Goal: Task Accomplishment & Management: Use online tool/utility

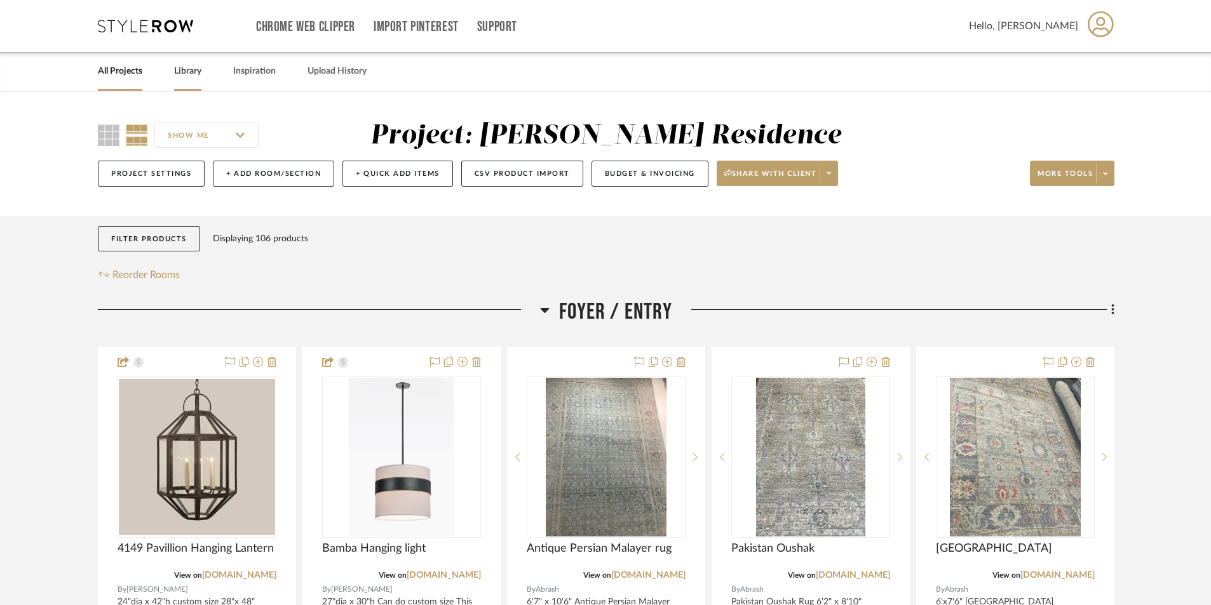
click at [180, 72] on link "Library" at bounding box center [187, 71] width 27 height 17
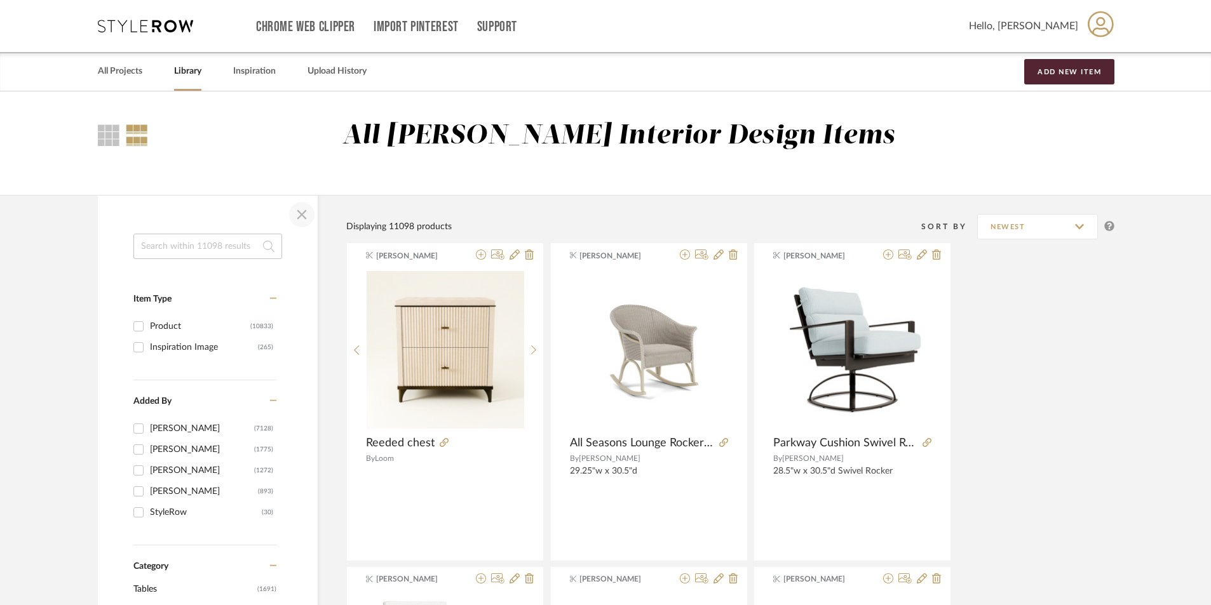
click at [306, 217] on span "button" at bounding box center [301, 214] width 30 height 30
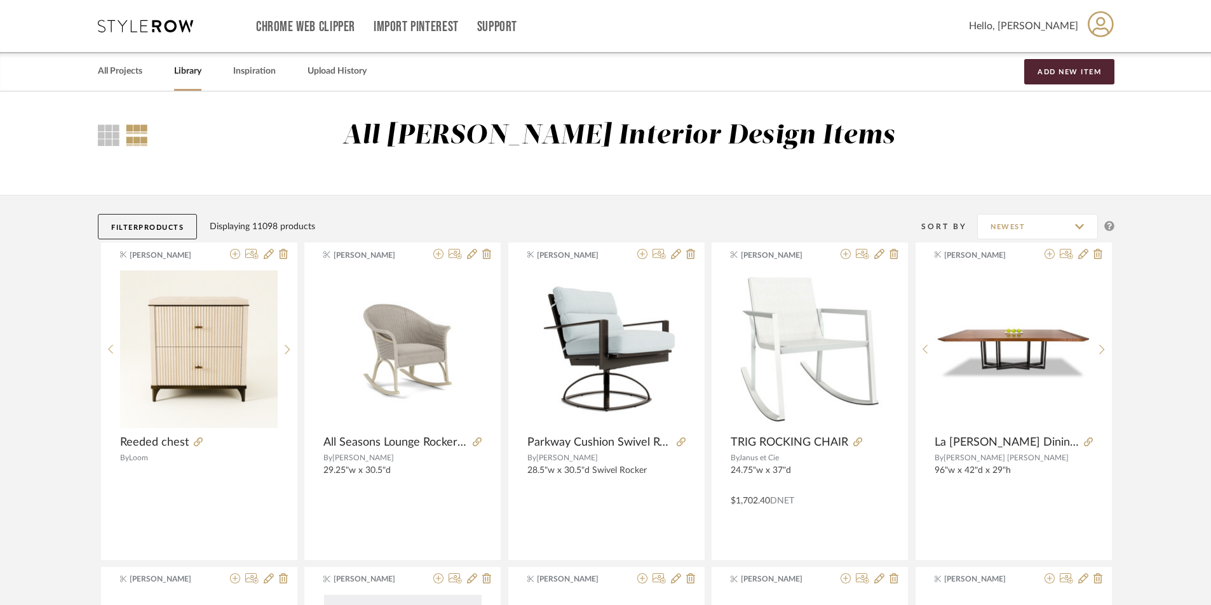
click at [189, 74] on link "Library" at bounding box center [187, 71] width 27 height 17
click at [191, 72] on link "Library" at bounding box center [187, 71] width 27 height 17
click at [185, 72] on link "Library" at bounding box center [187, 71] width 27 height 17
click at [193, 73] on link "Library" at bounding box center [187, 71] width 27 height 17
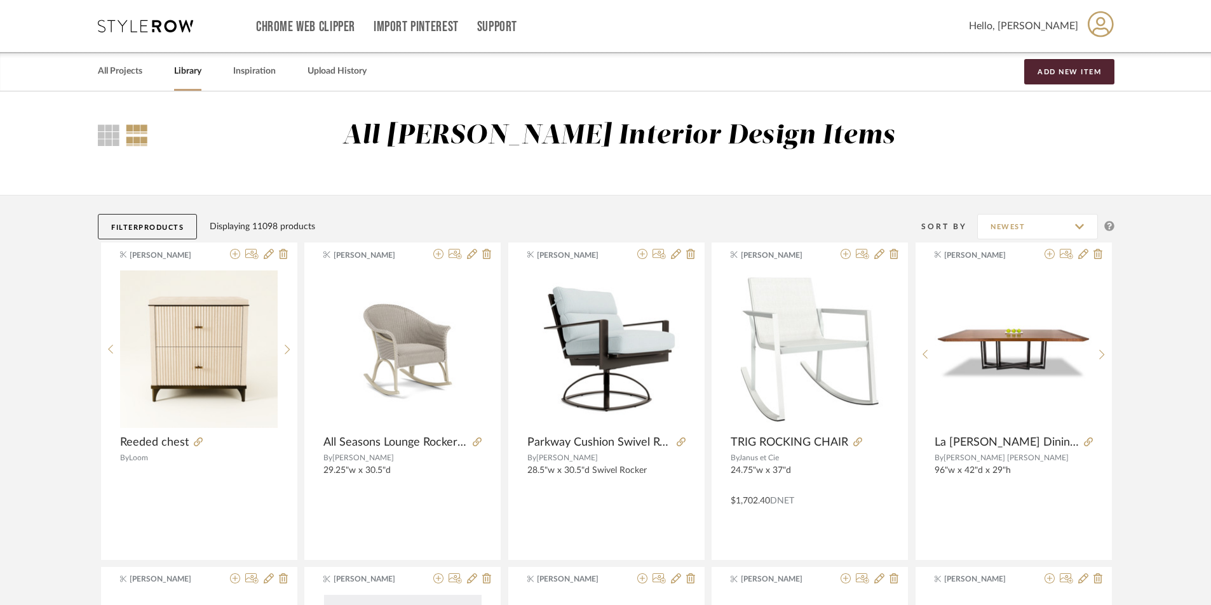
click at [173, 229] on span "Products" at bounding box center [160, 227] width 45 height 7
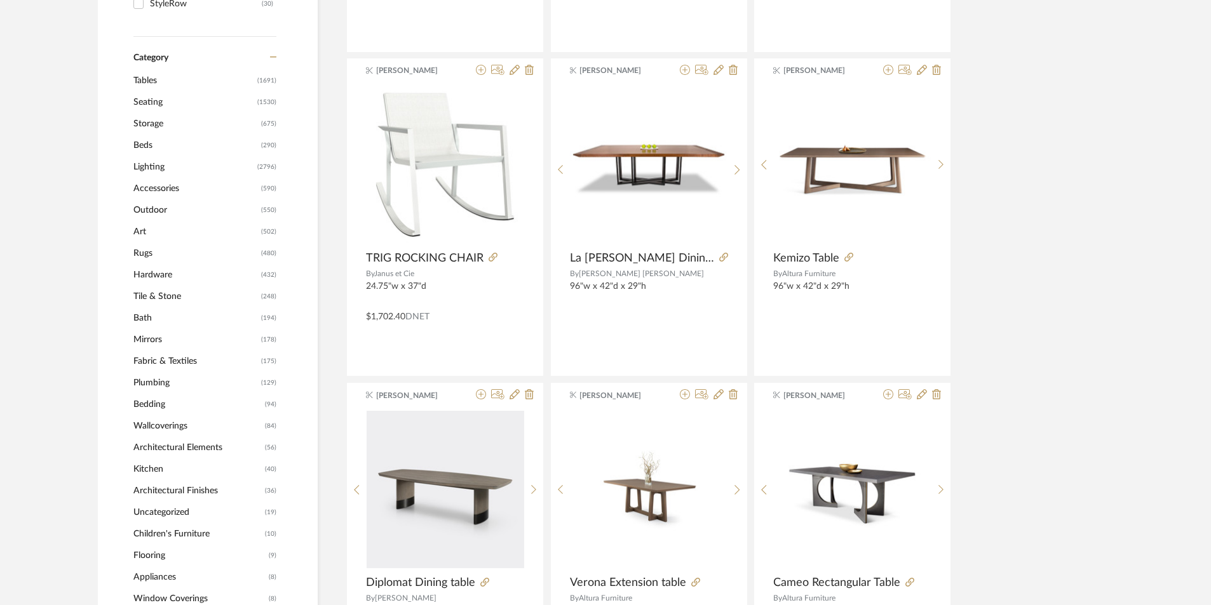
scroll to position [508, 0]
click at [154, 102] on span "Seating" at bounding box center [193, 103] width 121 height 22
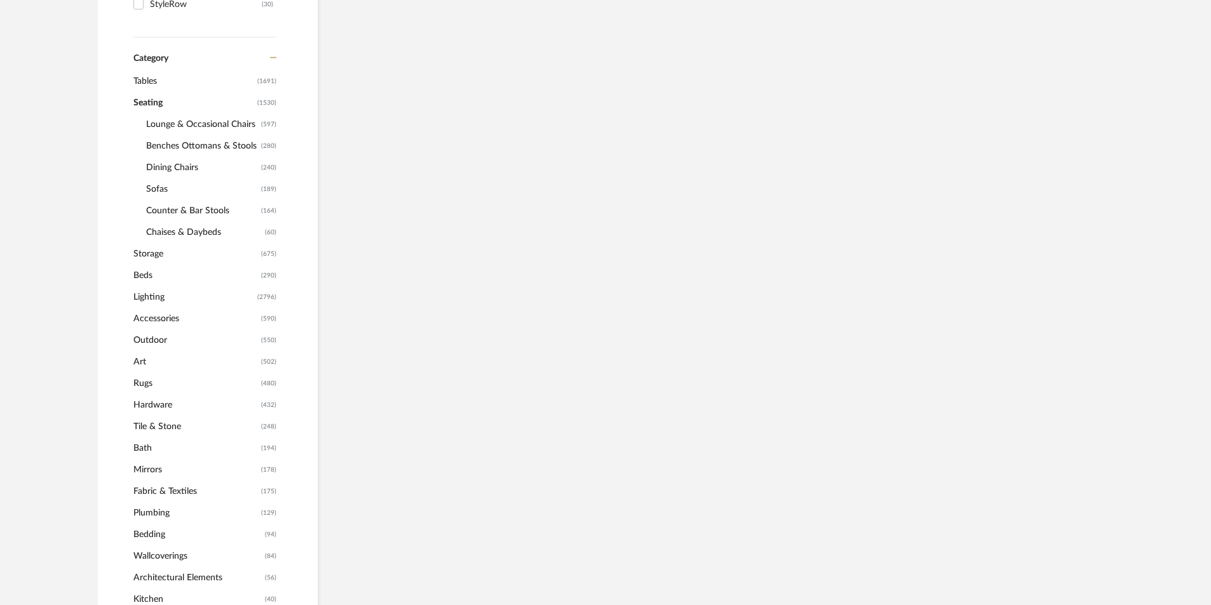
click at [154, 102] on span "Seating" at bounding box center [193, 103] width 121 height 22
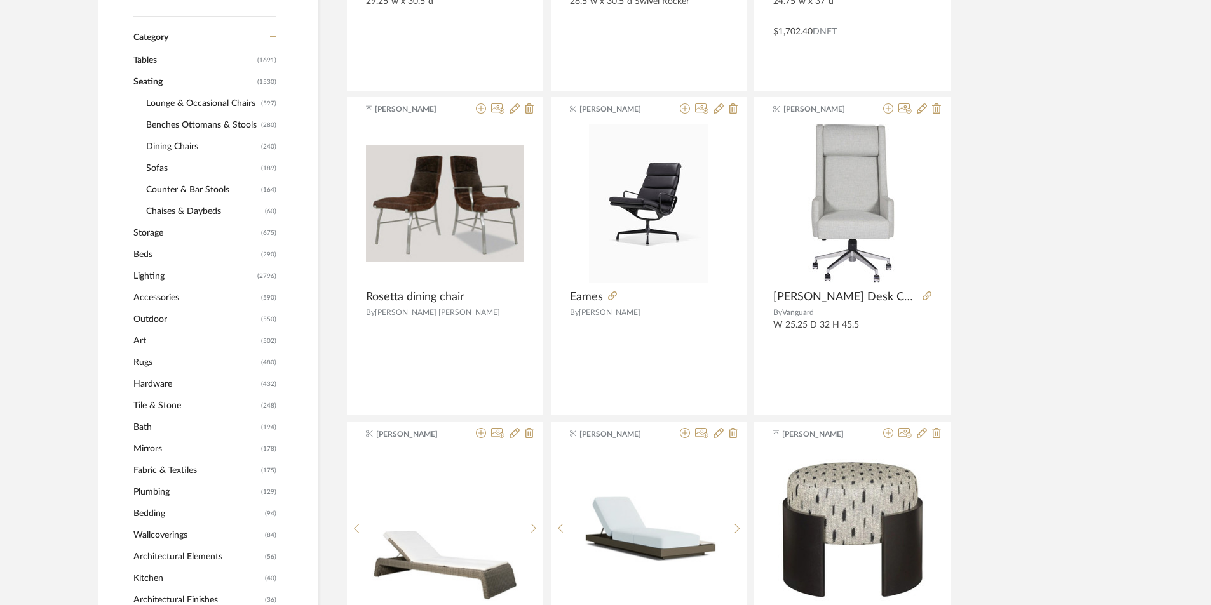
scroll to position [506, 0]
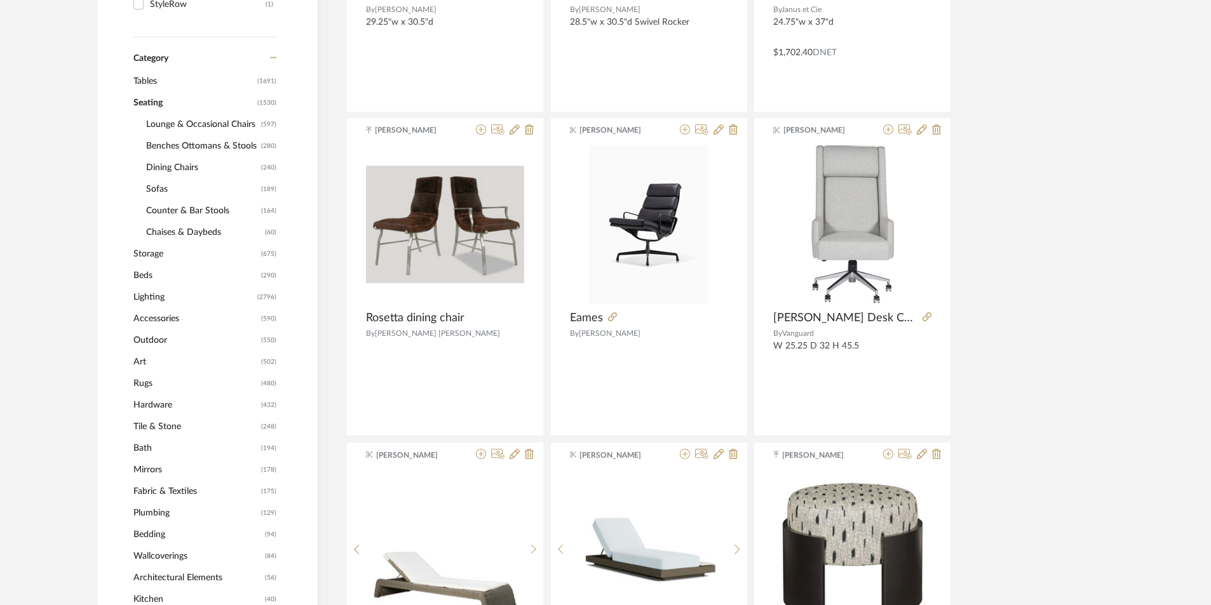
click at [166, 189] on span "Sofas" at bounding box center [202, 189] width 112 height 22
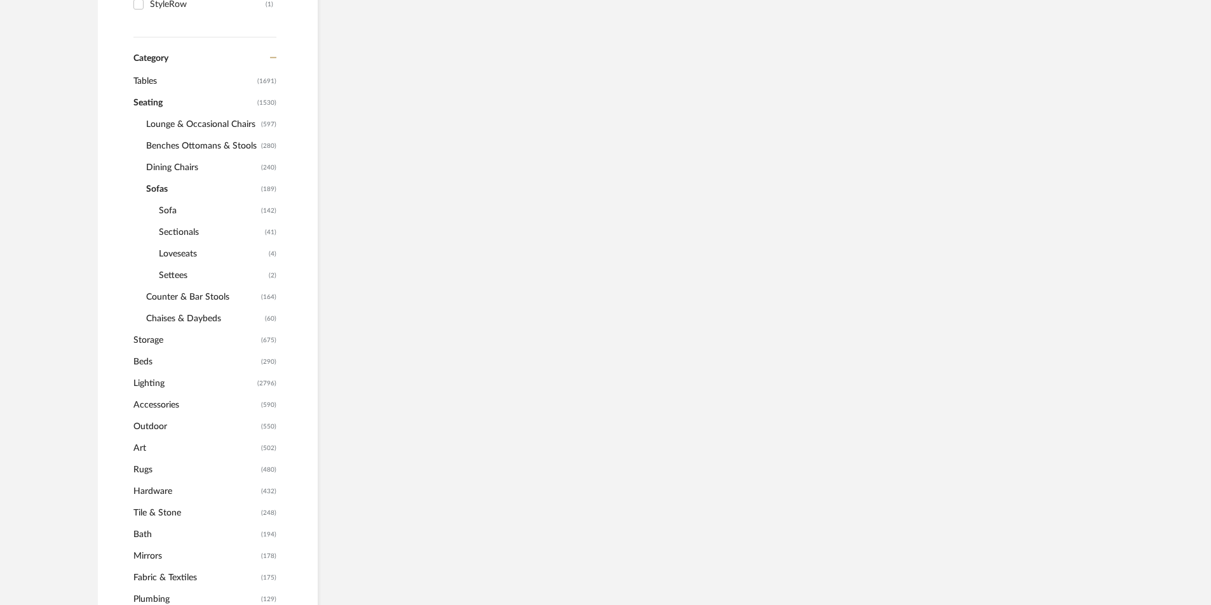
click at [166, 189] on span "Sofas" at bounding box center [202, 189] width 112 height 22
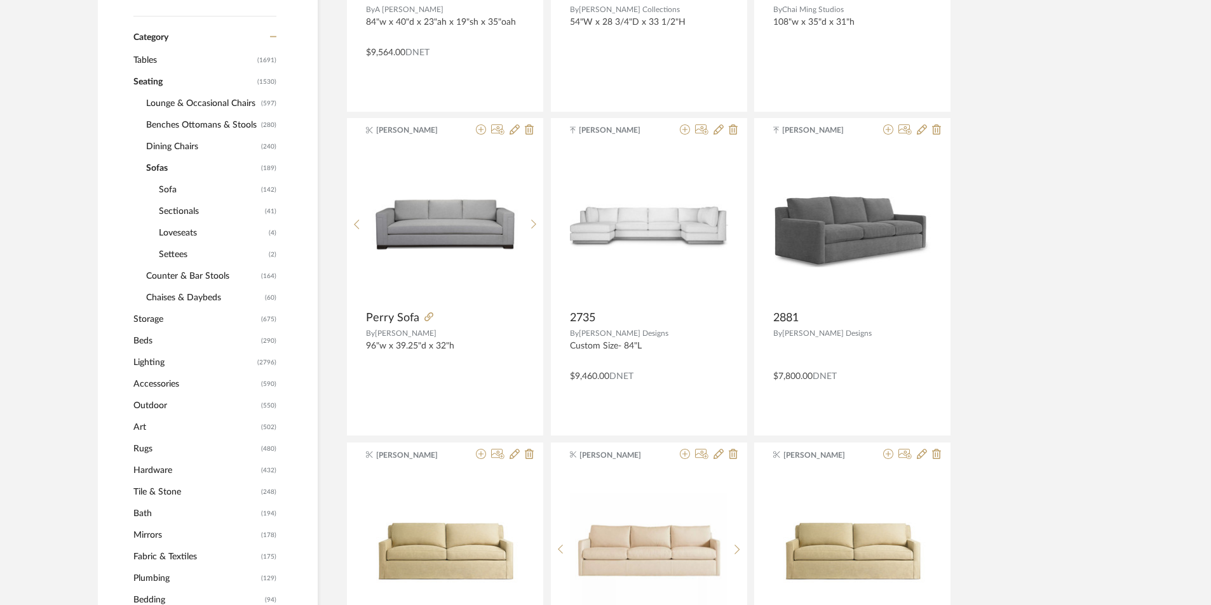
click at [168, 192] on span "Sofa" at bounding box center [208, 190] width 99 height 22
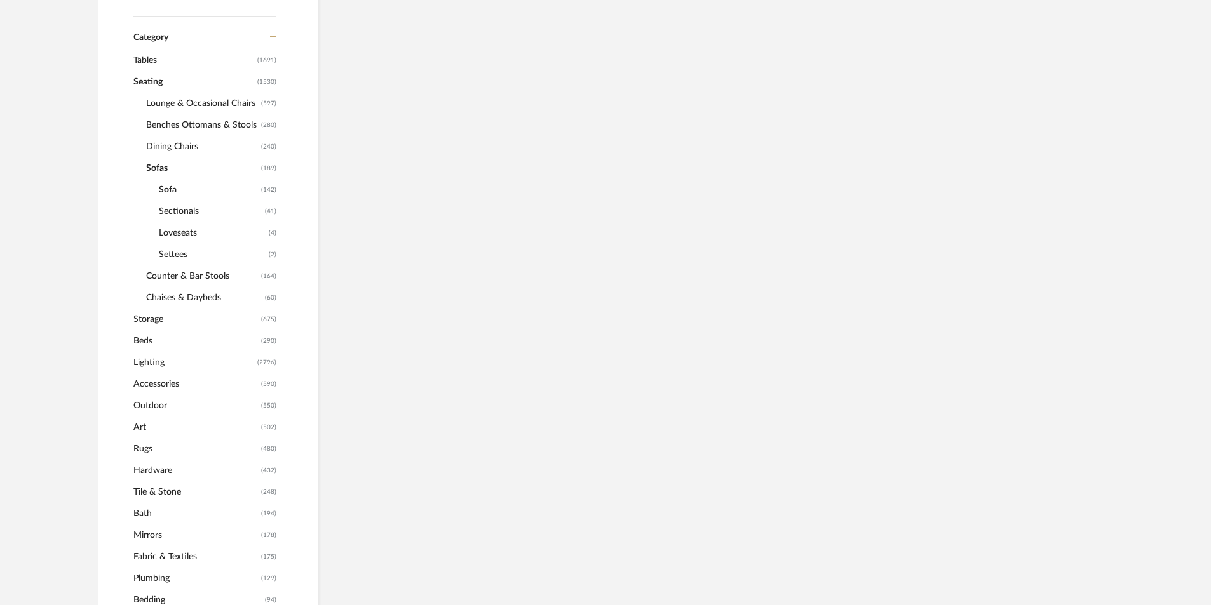
click at [168, 192] on span "Sofa" at bounding box center [208, 190] width 99 height 22
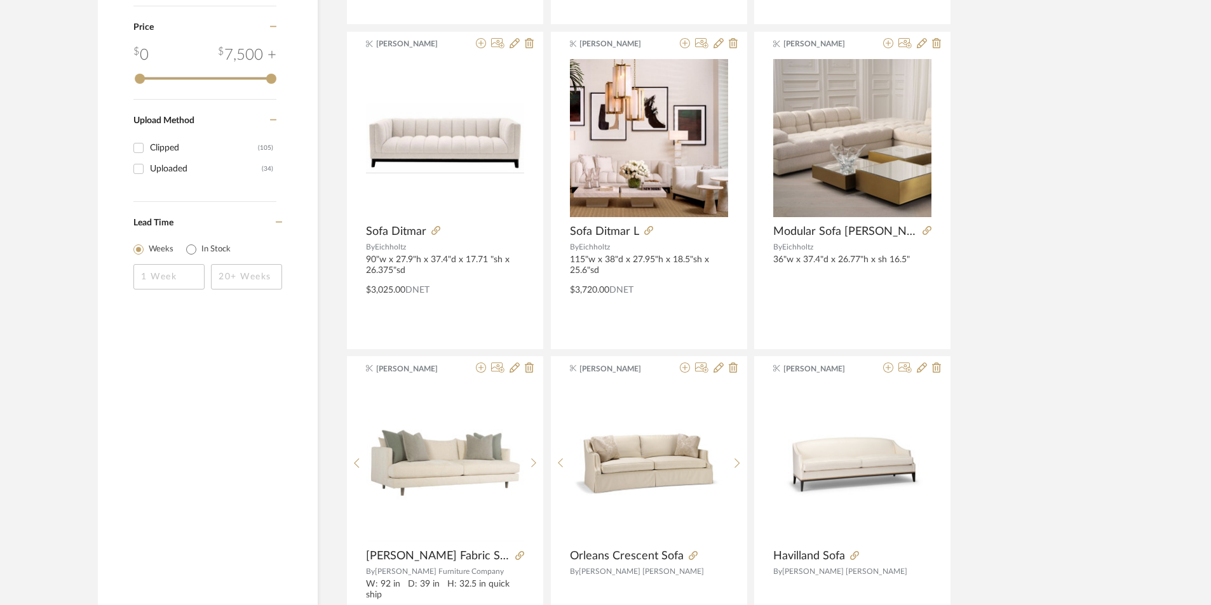
scroll to position [1904, 0]
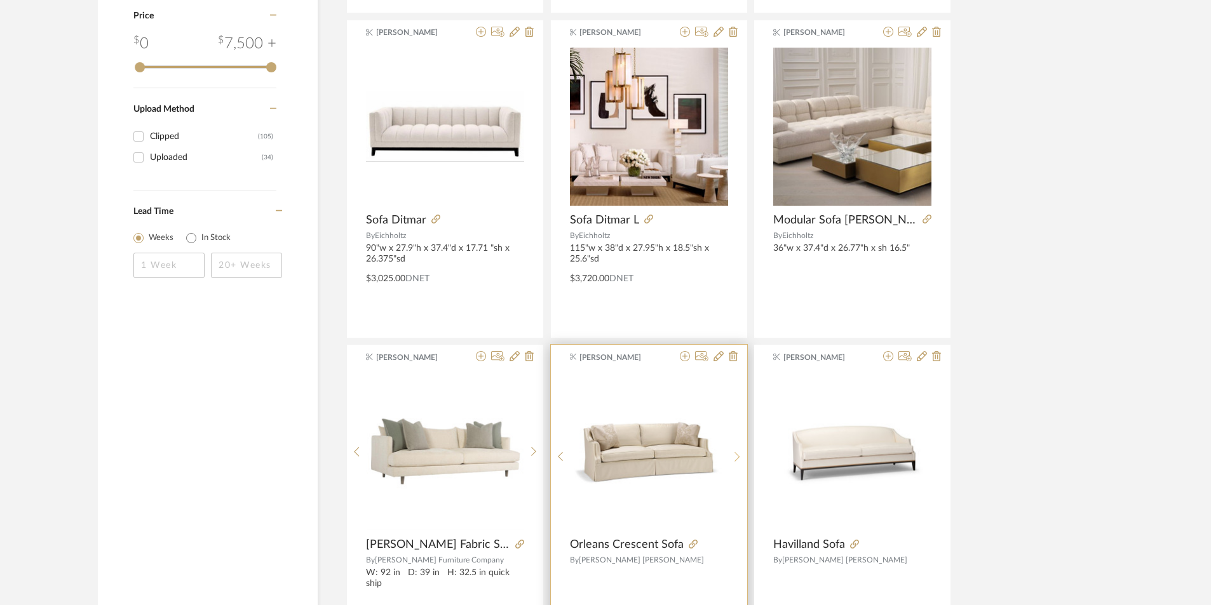
click at [734, 452] on sr-next-btn at bounding box center [737, 457] width 20 height 11
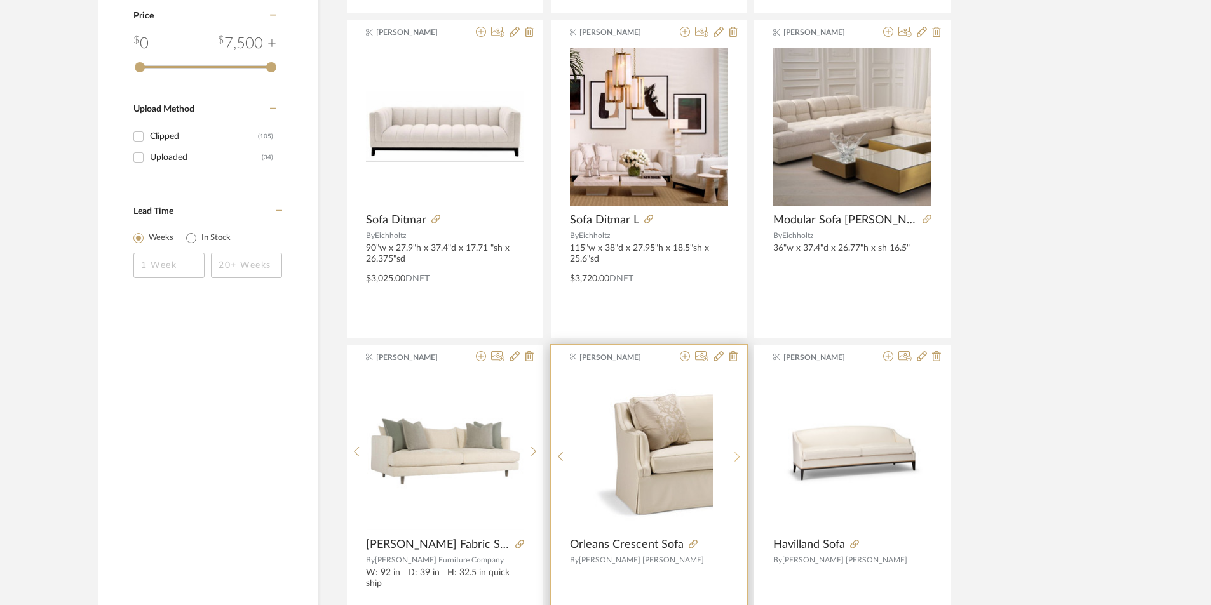
click at [734, 448] on div at bounding box center [737, 456] width 20 height 169
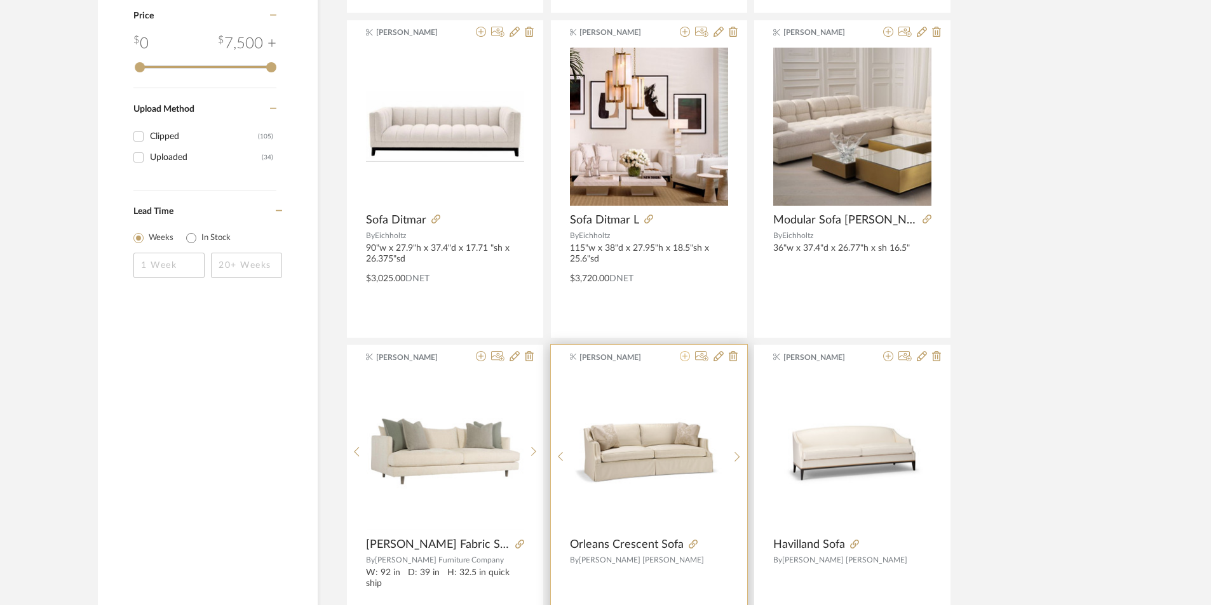
click at [685, 357] on icon at bounding box center [685, 356] width 10 height 10
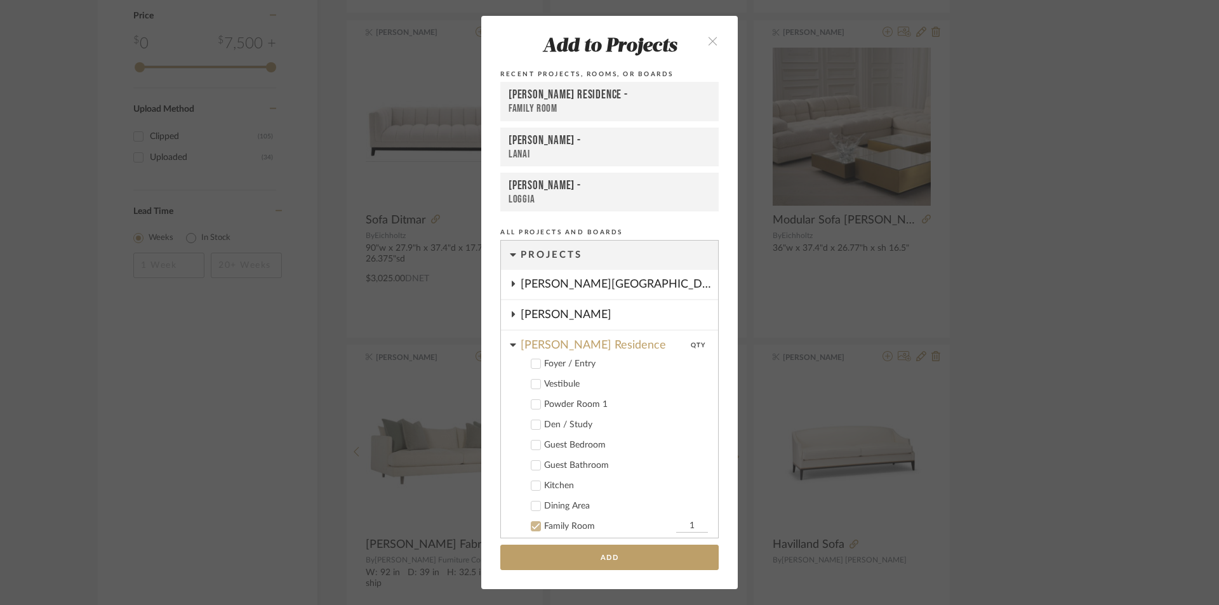
scroll to position [64, 0]
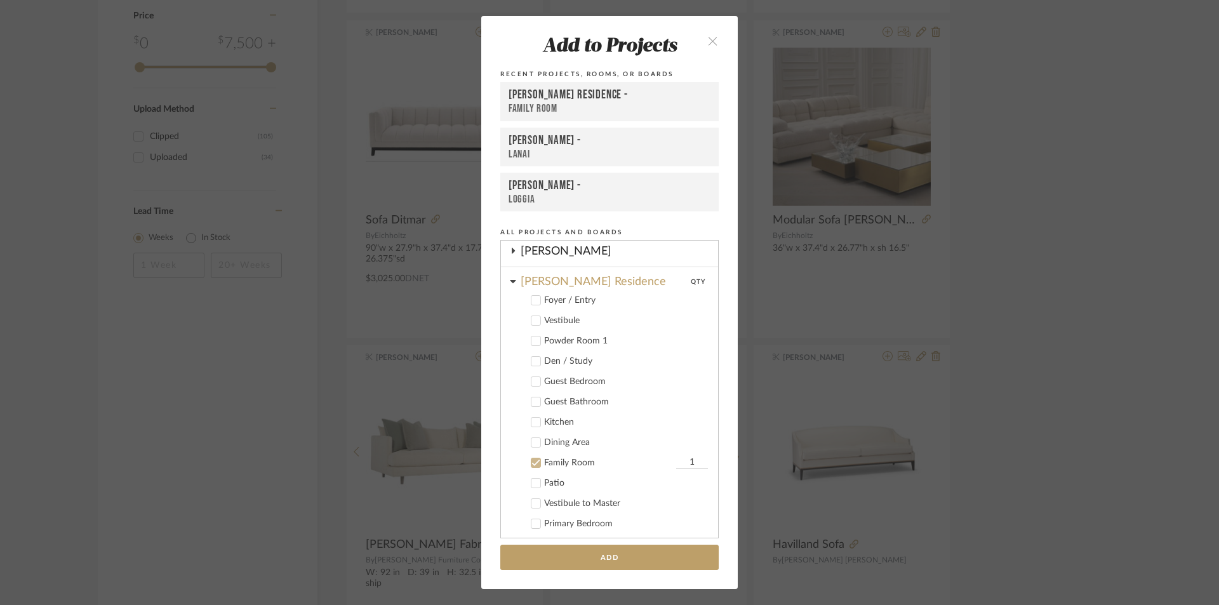
click at [534, 465] on icon at bounding box center [536, 463] width 9 height 9
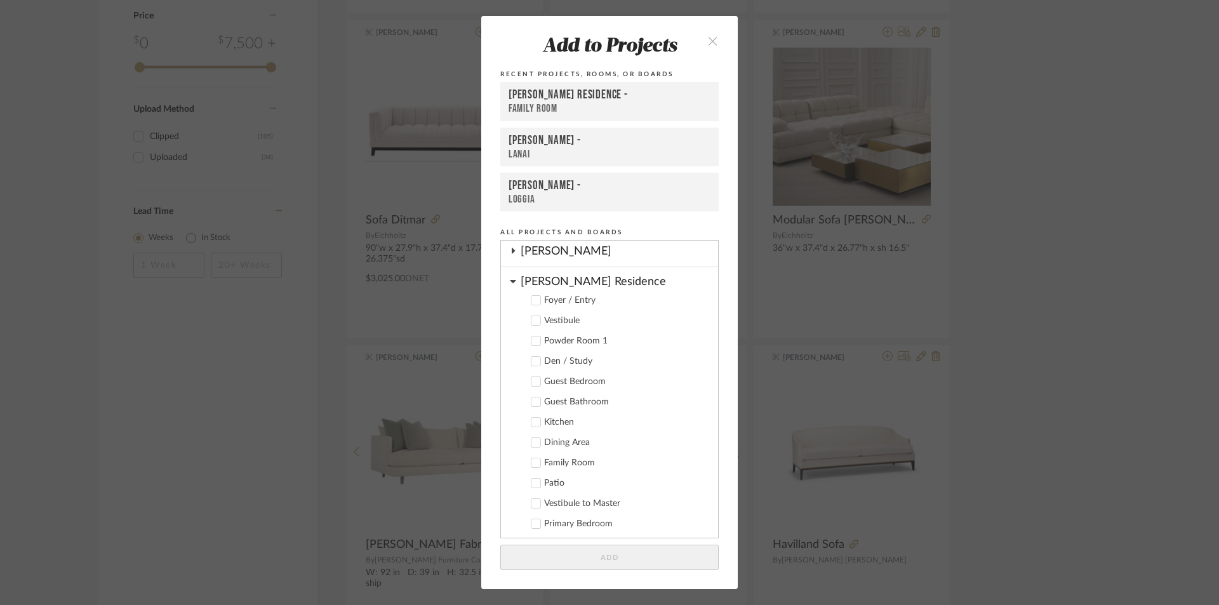
click at [510, 281] on icon at bounding box center [513, 281] width 6 height 3
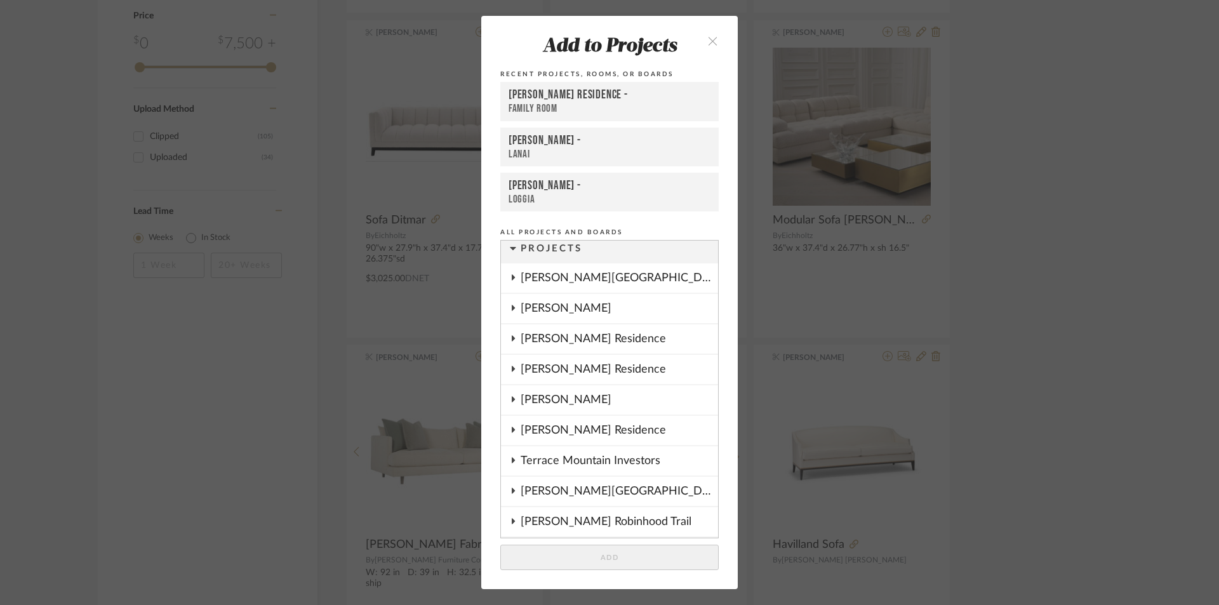
scroll to position [0, 0]
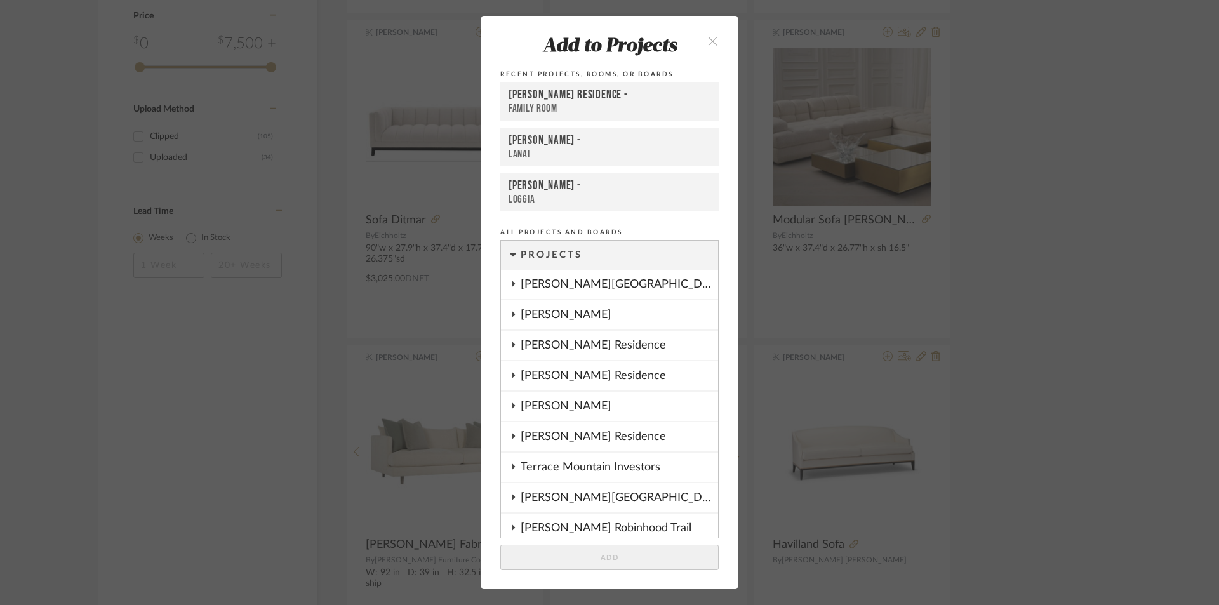
click at [708, 39] on icon "close" at bounding box center [713, 41] width 11 height 11
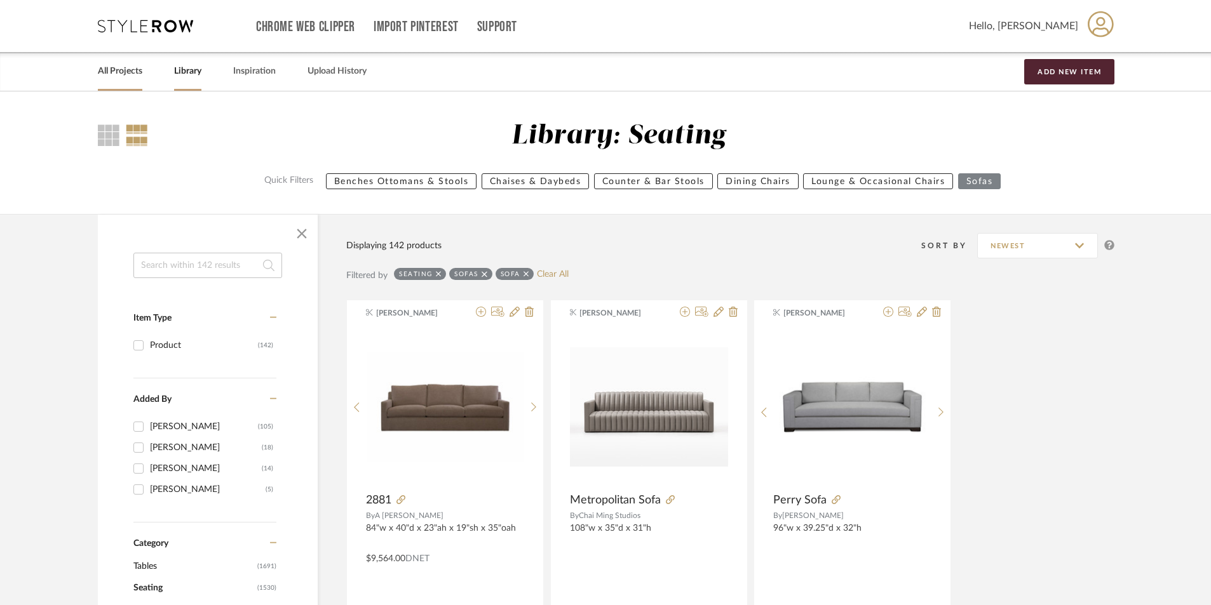
click at [134, 74] on link "All Projects" at bounding box center [120, 71] width 44 height 17
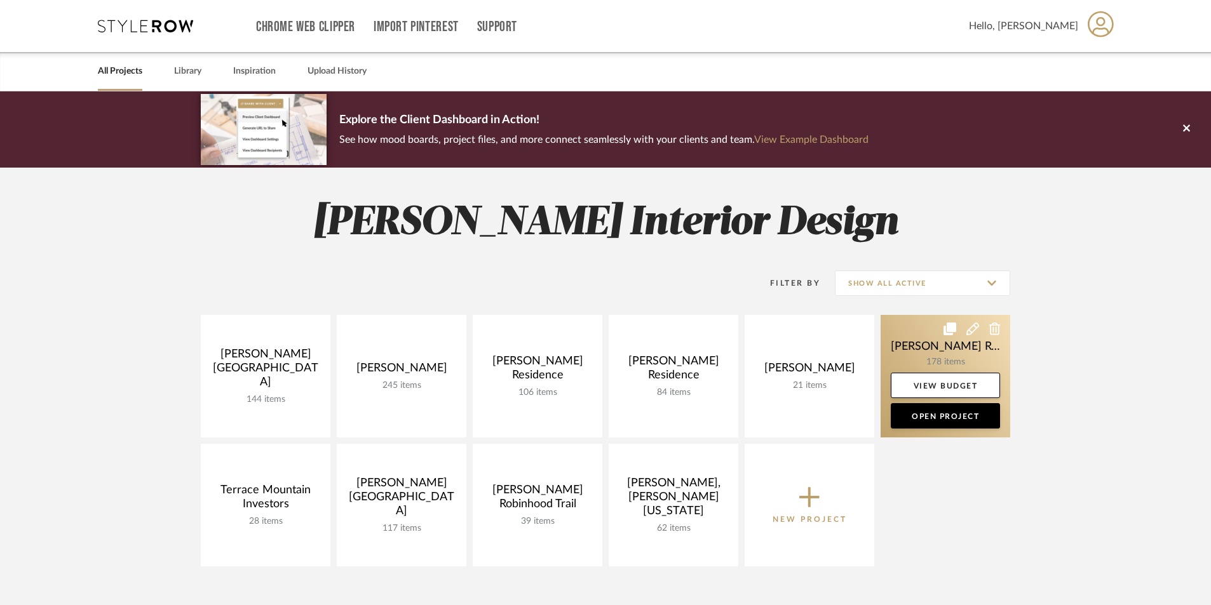
click at [949, 328] on icon at bounding box center [949, 329] width 13 height 13
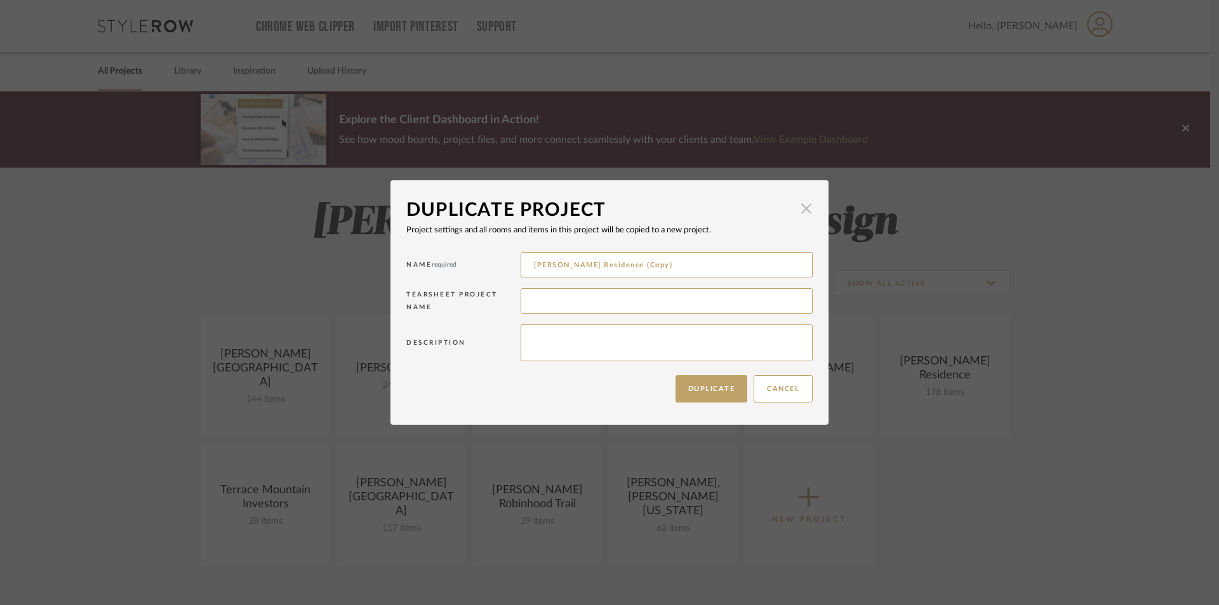
click at [807, 206] on span "button" at bounding box center [806, 208] width 25 height 25
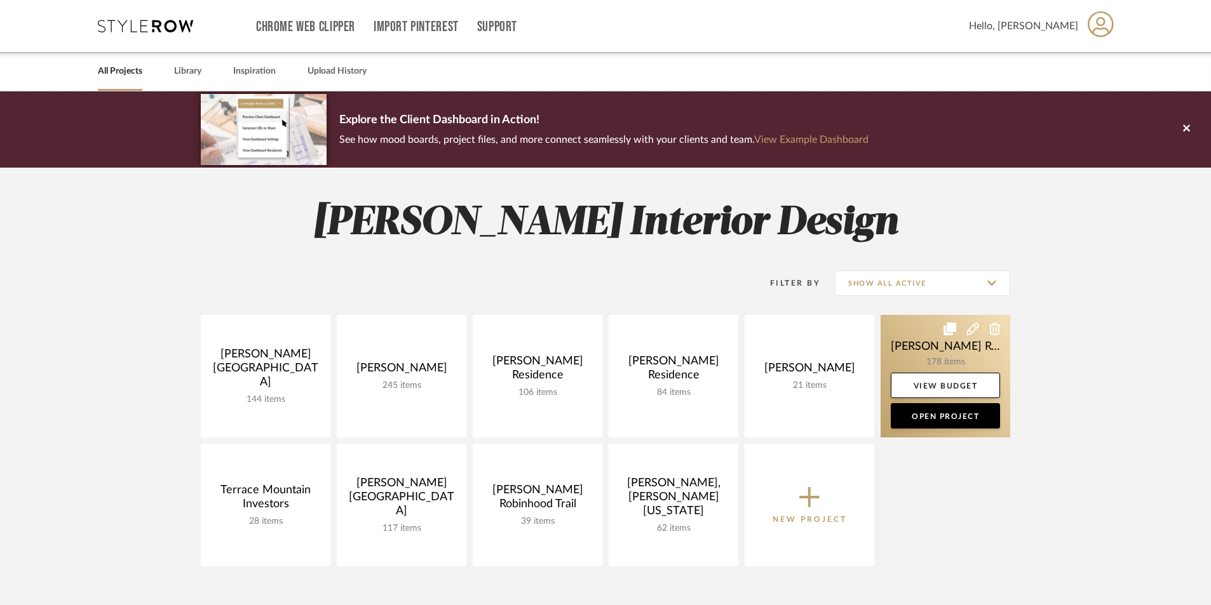
click at [943, 349] on link at bounding box center [945, 376] width 130 height 123
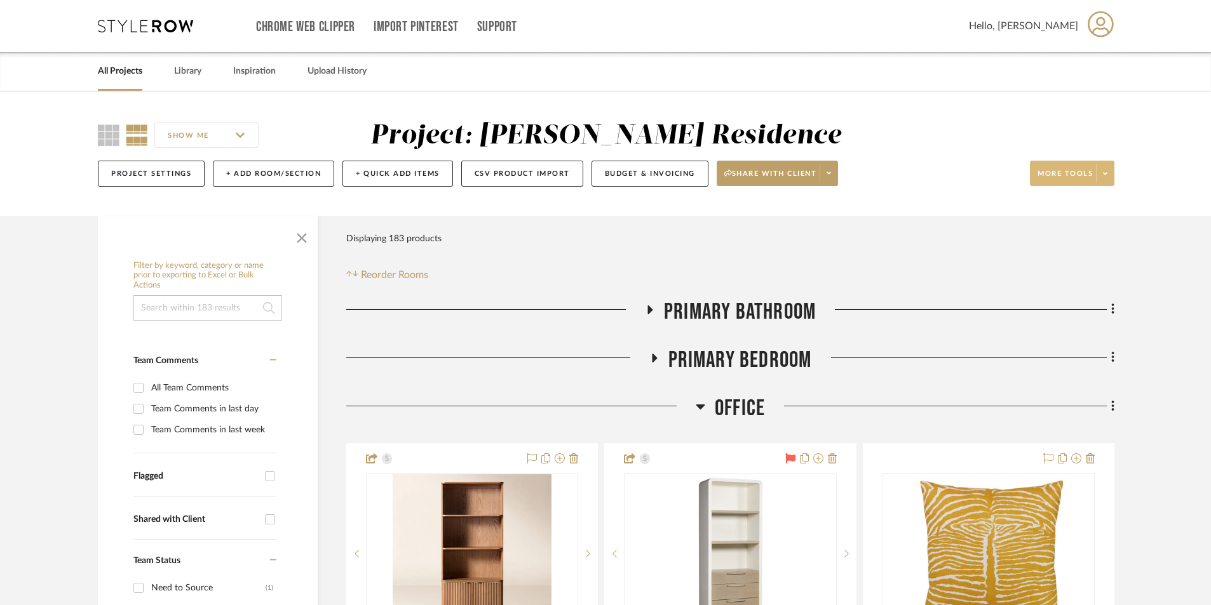
click at [1108, 176] on span at bounding box center [1105, 173] width 18 height 19
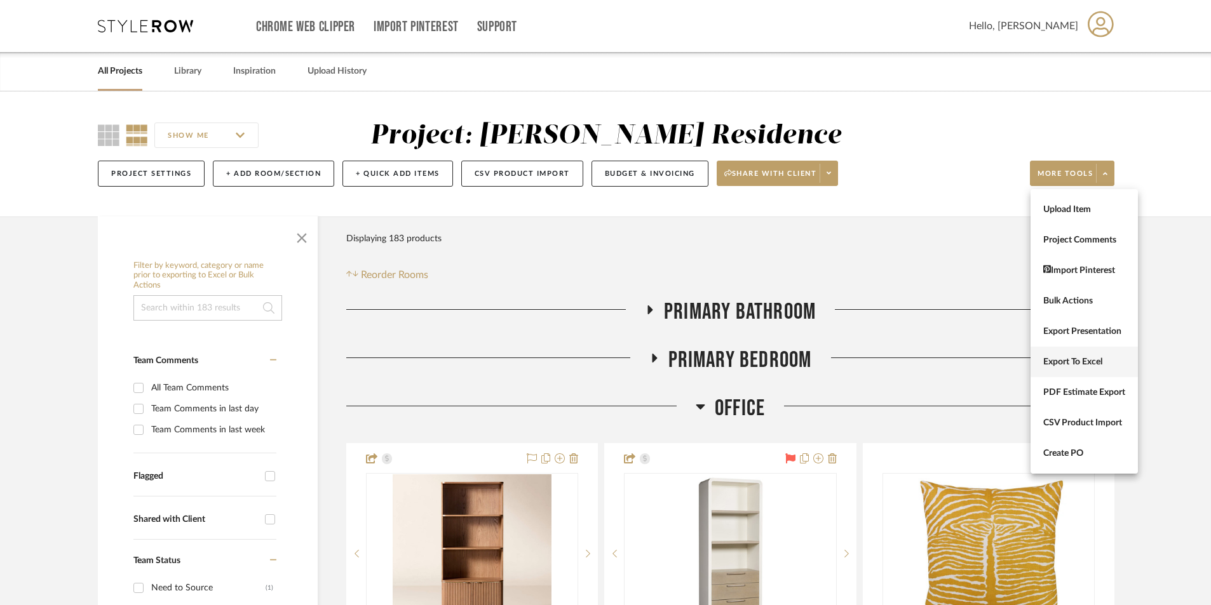
scroll to position [127, 0]
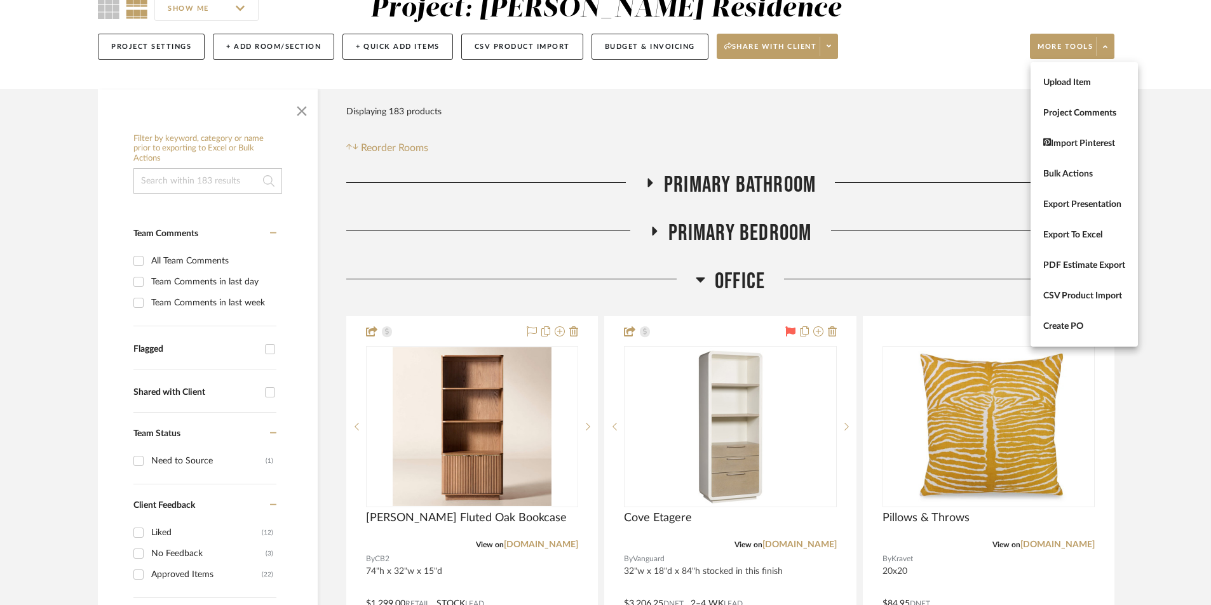
click at [1168, 366] on div at bounding box center [605, 302] width 1211 height 605
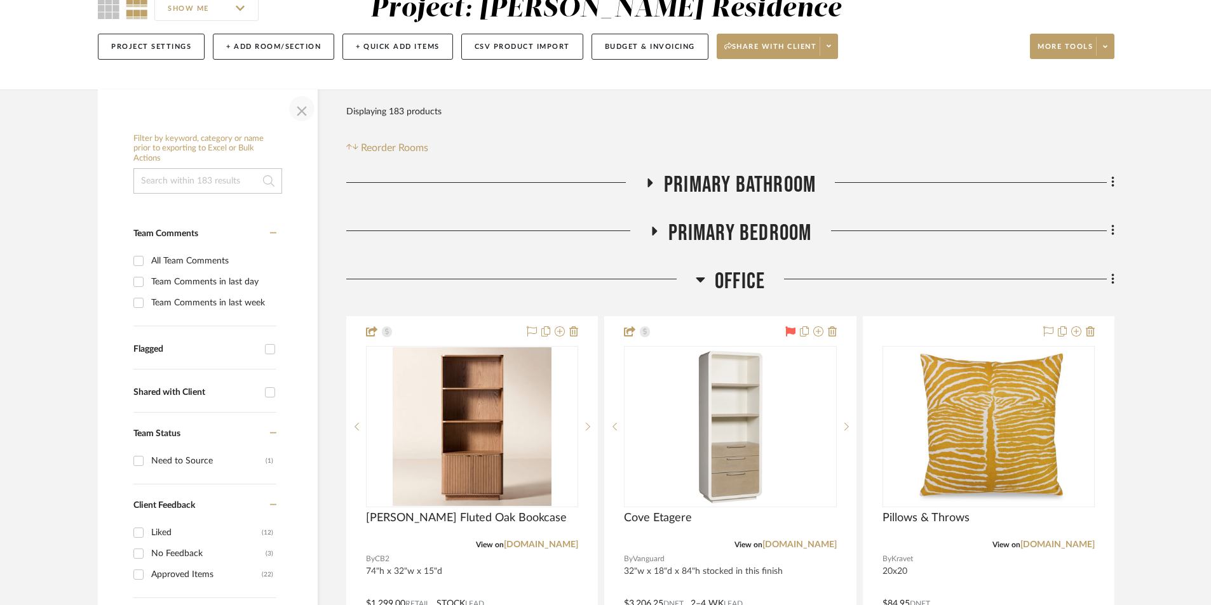
click at [297, 105] on span "button" at bounding box center [301, 108] width 30 height 30
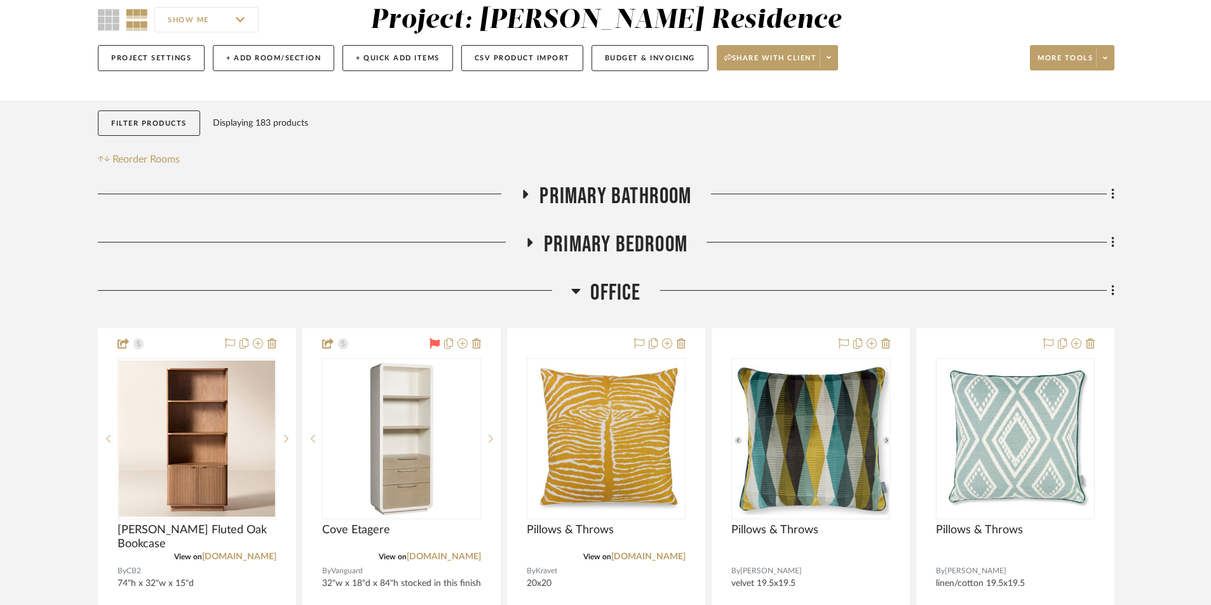
scroll to position [0, 0]
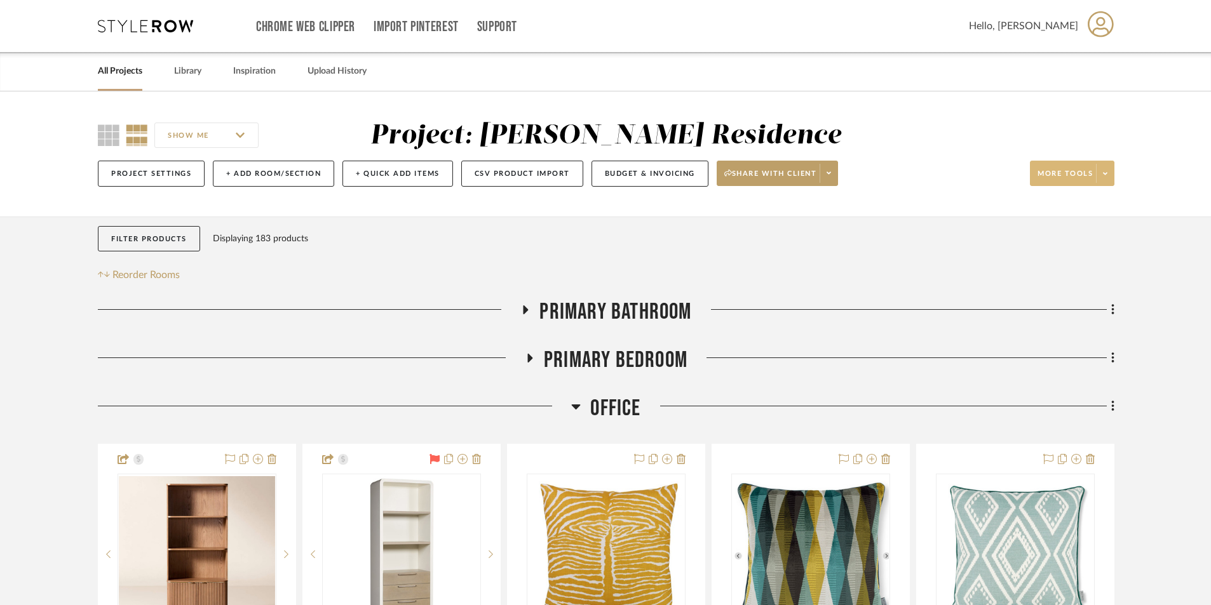
click at [1072, 178] on span "More tools" at bounding box center [1064, 178] width 55 height 19
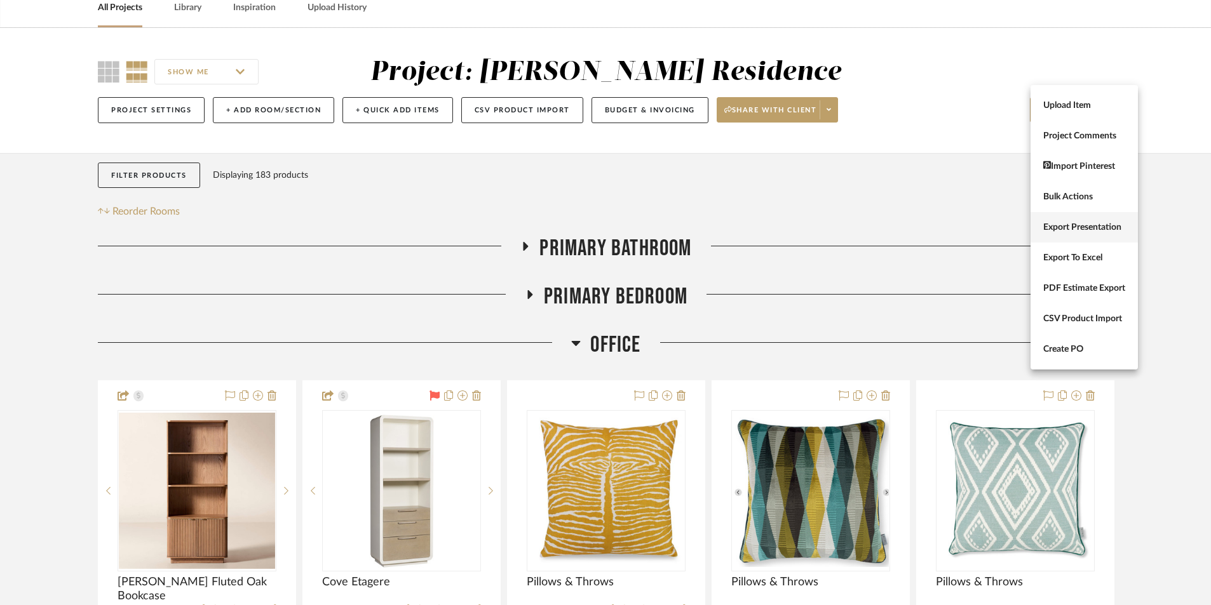
scroll to position [127, 0]
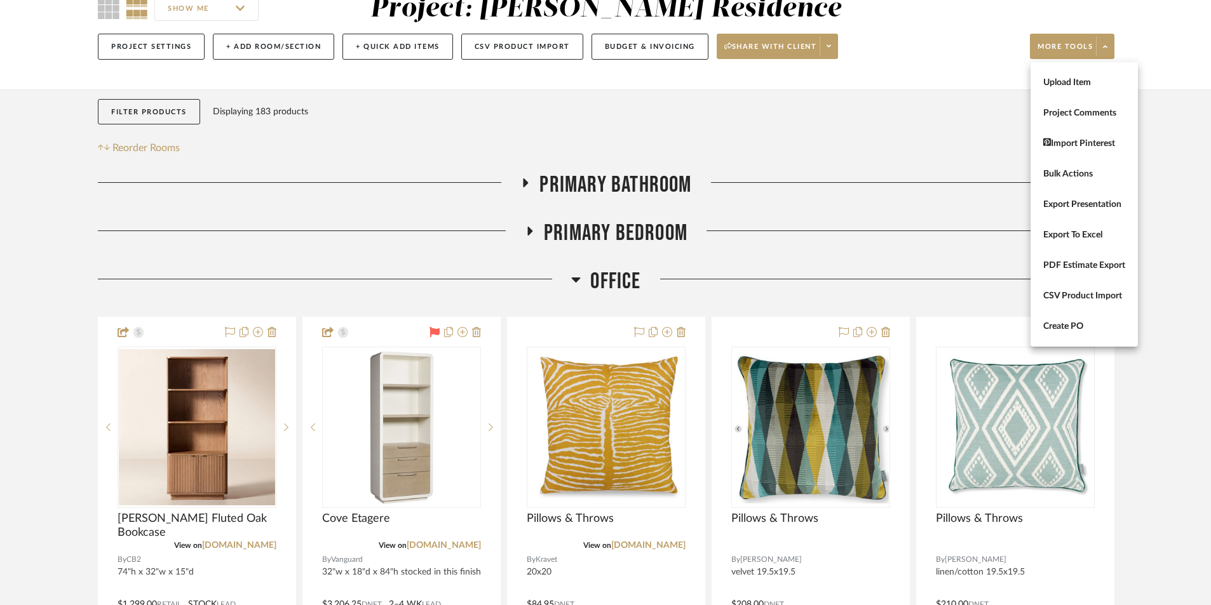
click at [1136, 375] on div at bounding box center [605, 302] width 1211 height 605
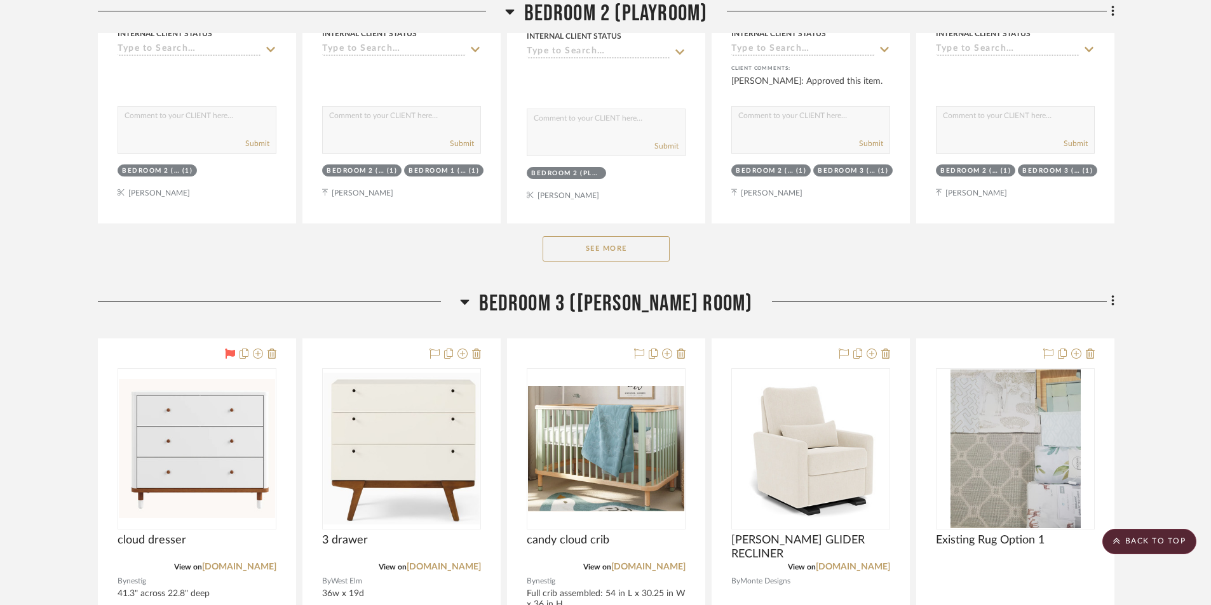
scroll to position [9755, 0]
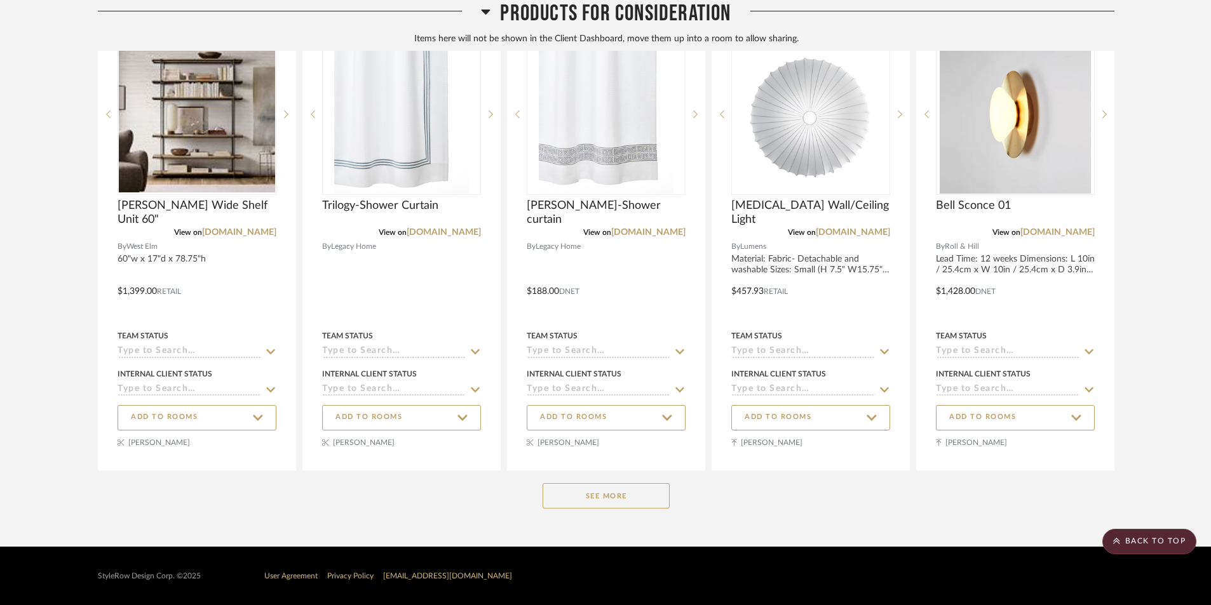
click at [645, 495] on button "See More" at bounding box center [605, 495] width 127 height 25
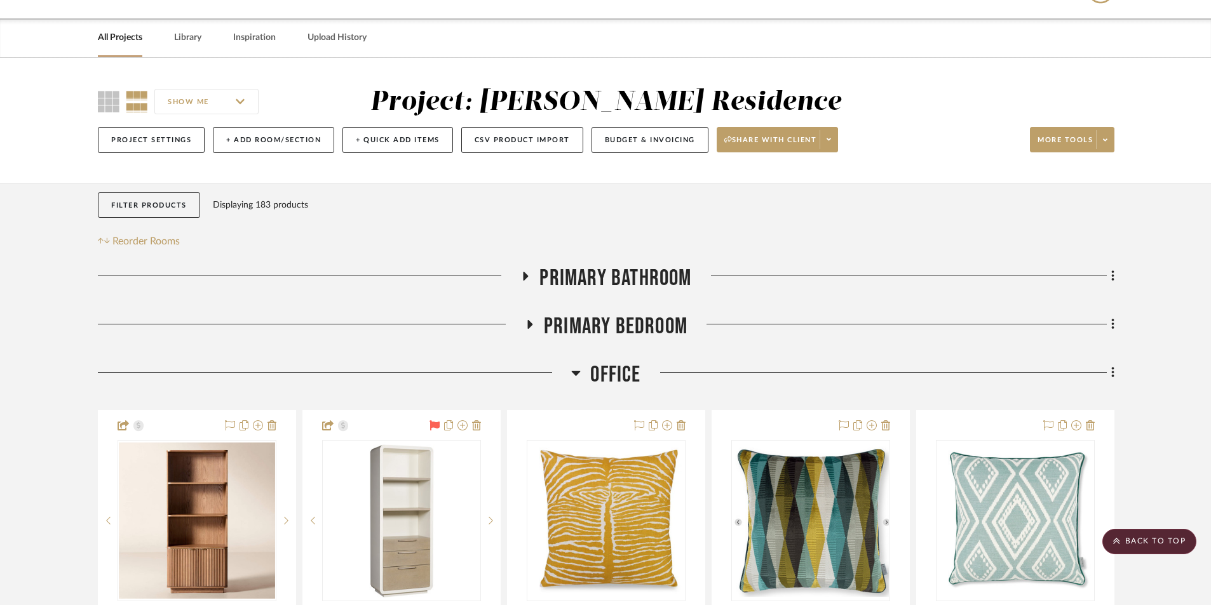
scroll to position [0, 0]
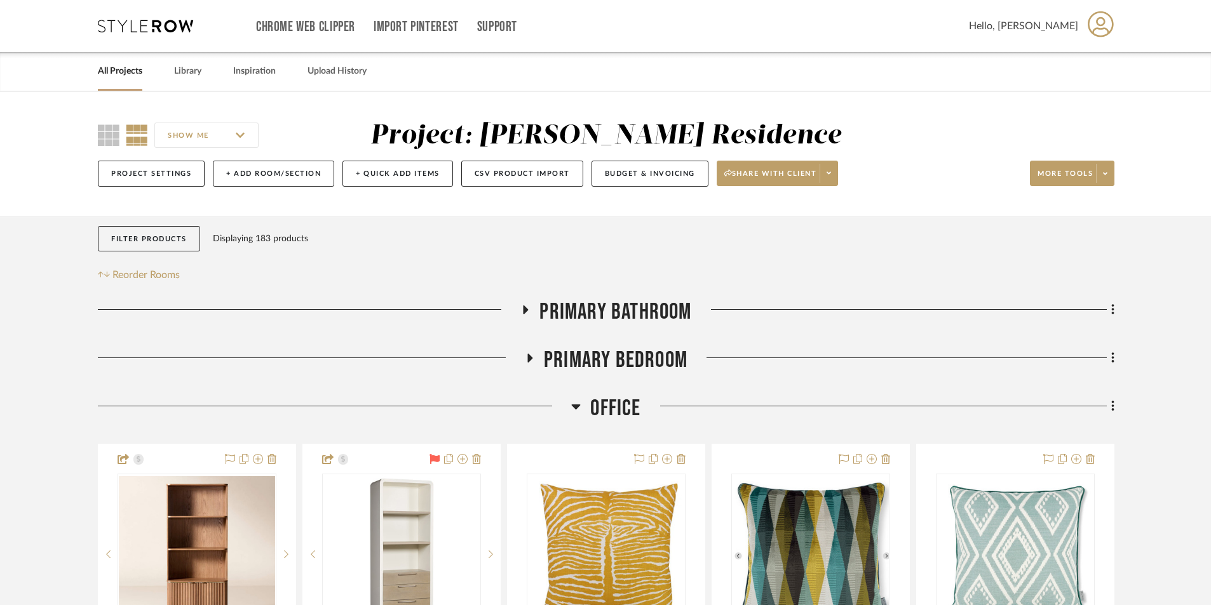
click at [128, 65] on link "All Projects" at bounding box center [120, 71] width 44 height 17
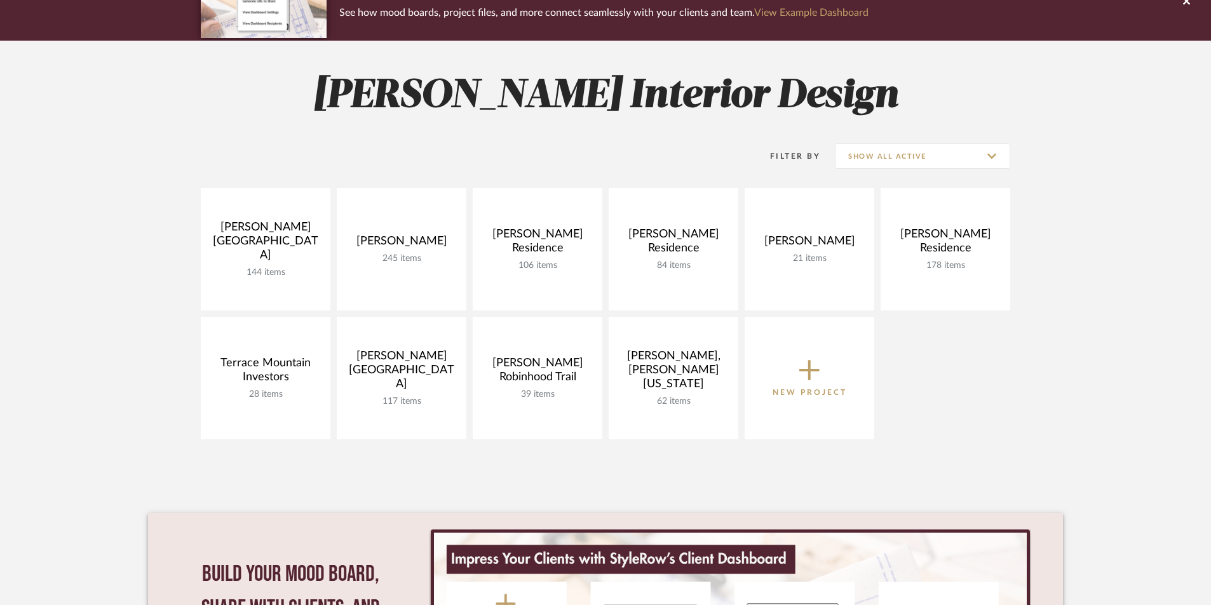
scroll to position [64, 0]
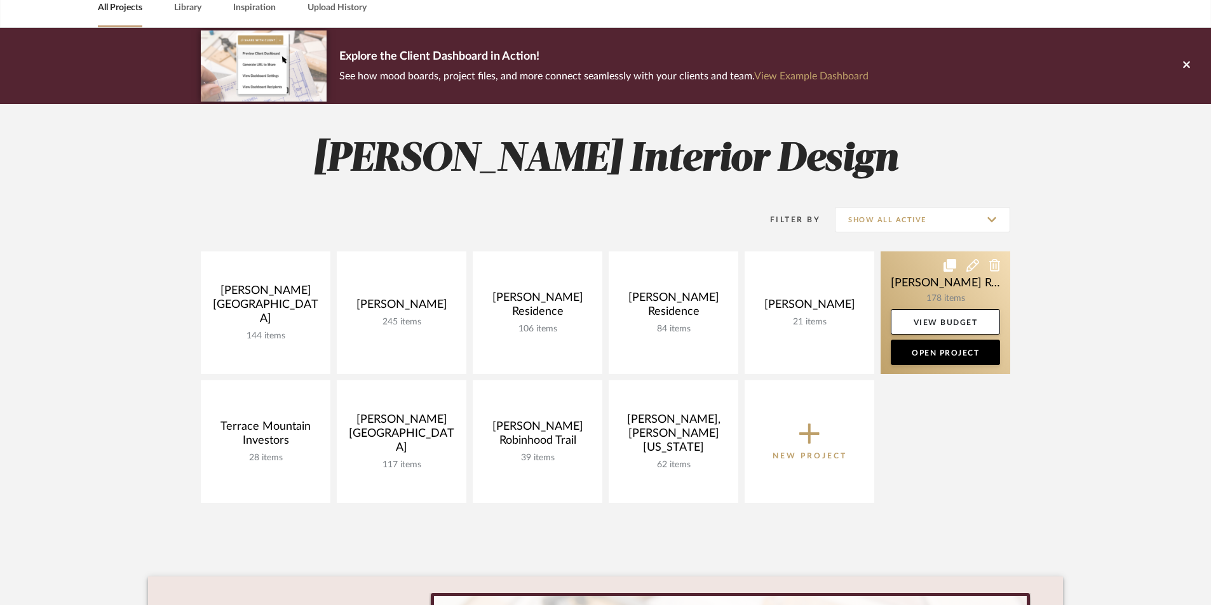
click at [974, 264] on icon at bounding box center [972, 265] width 13 height 13
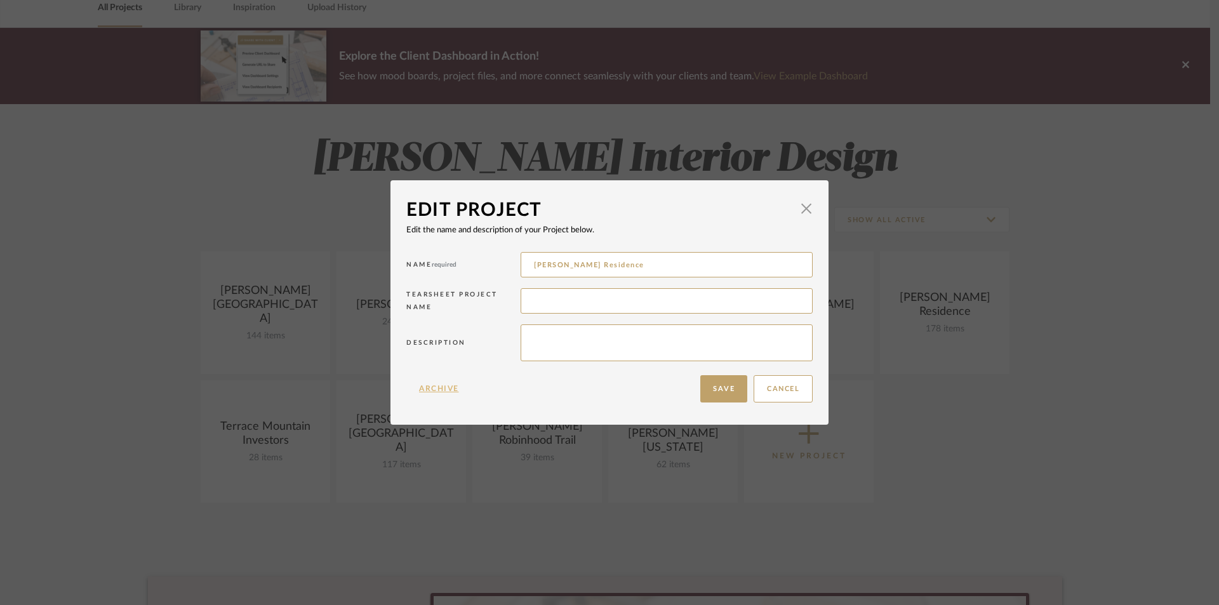
click at [430, 390] on button "Archive" at bounding box center [438, 388] width 65 height 27
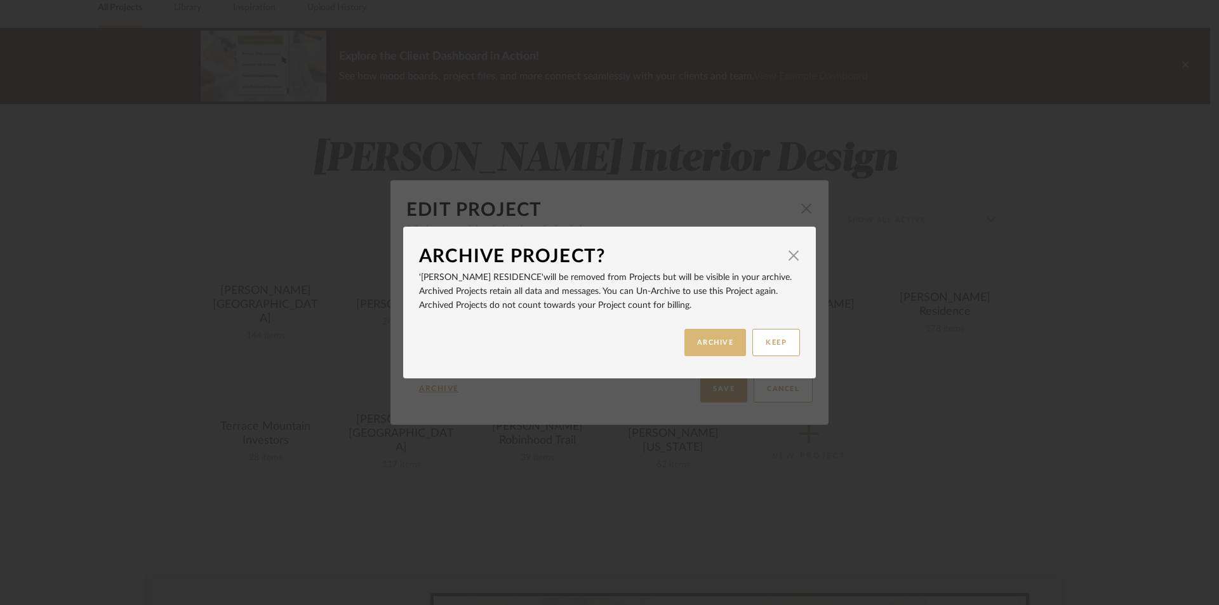
click at [718, 344] on button "ARCHIVE" at bounding box center [716, 342] width 62 height 27
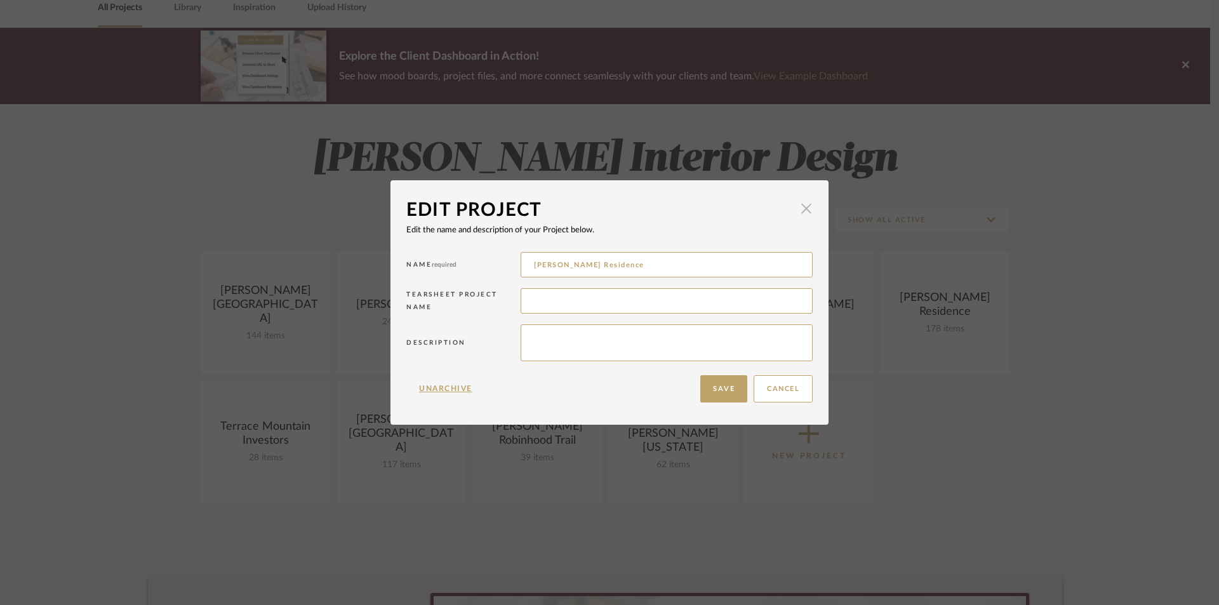
click at [802, 210] on span "button" at bounding box center [806, 208] width 25 height 25
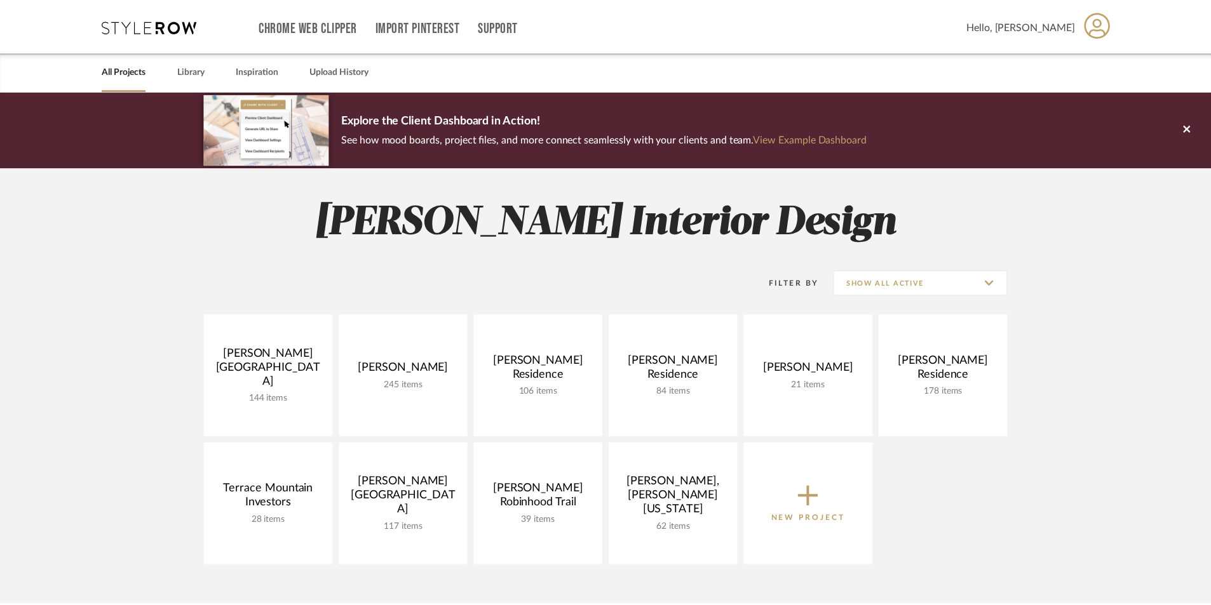
scroll to position [64, 0]
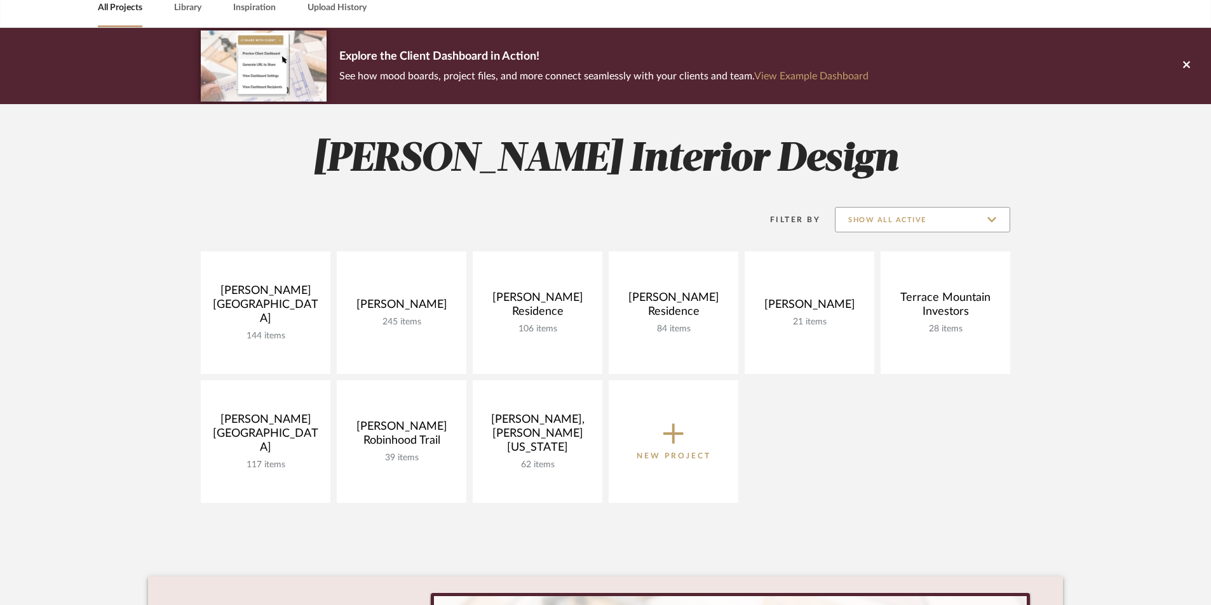
click at [962, 222] on input "Show All Active" at bounding box center [922, 219] width 175 height 25
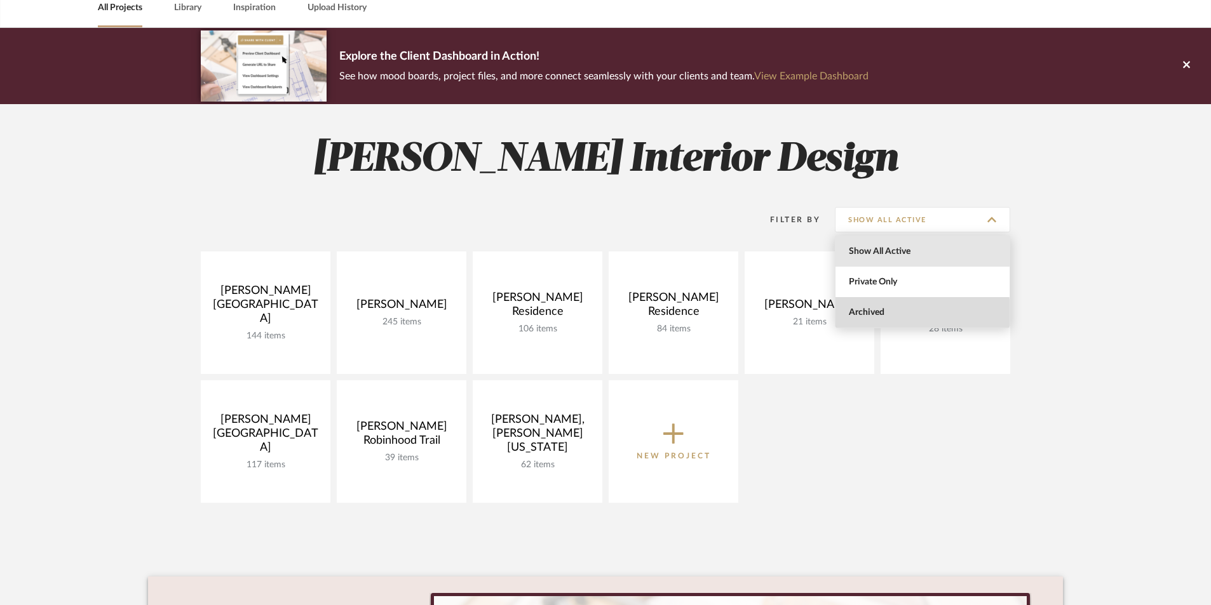
click at [880, 312] on span "Archived" at bounding box center [924, 312] width 151 height 11
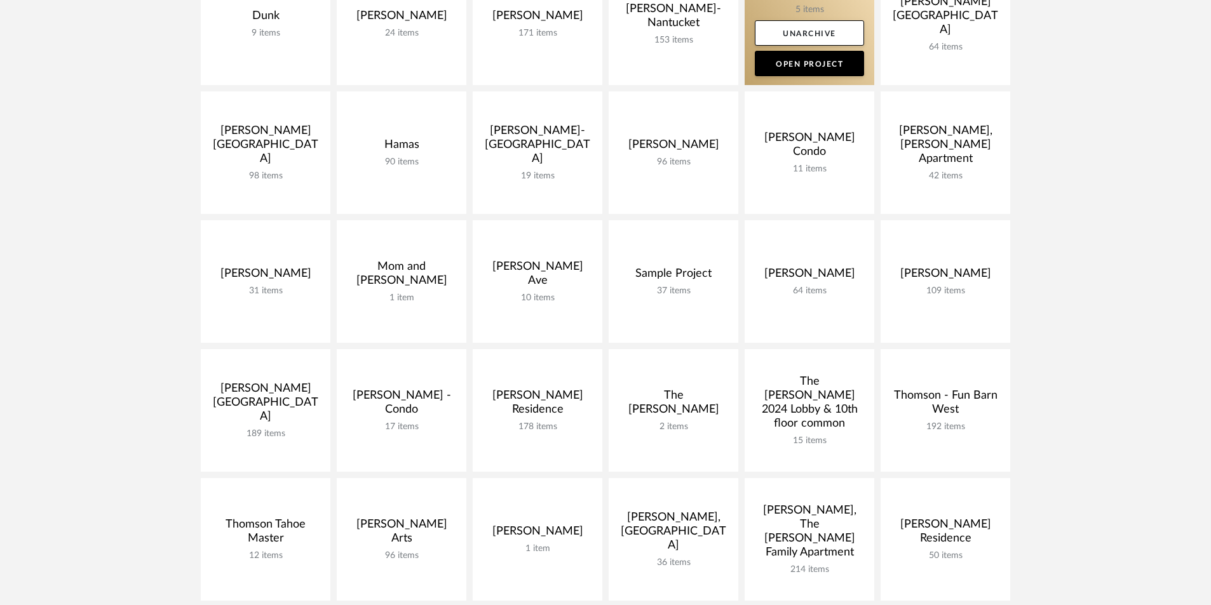
scroll to position [508, 0]
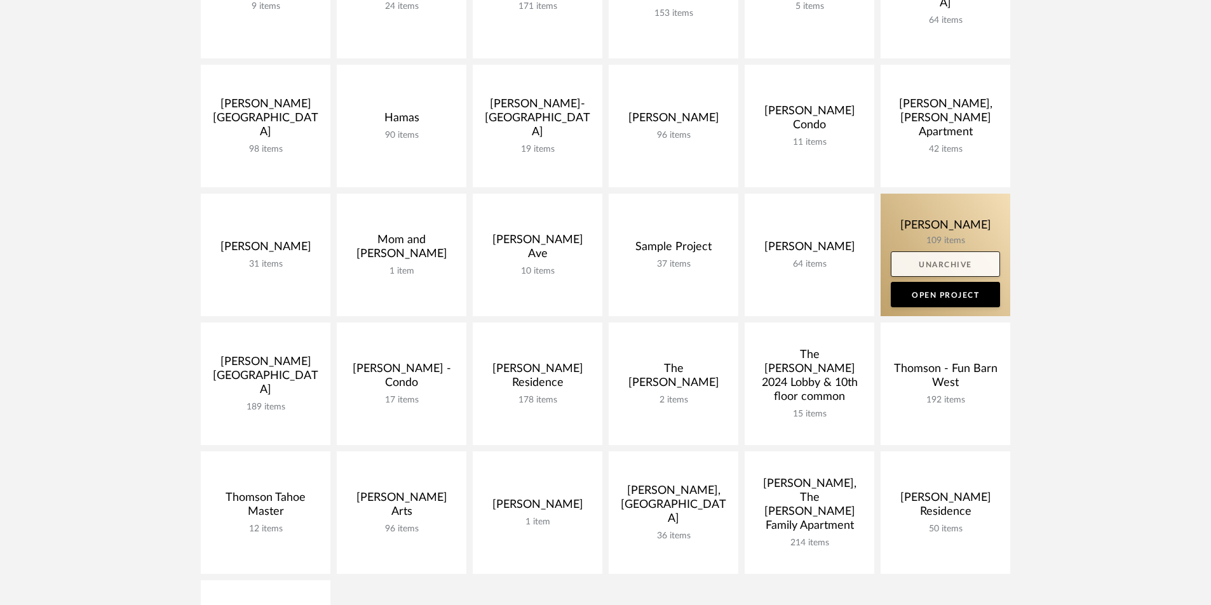
click at [948, 262] on link "Unarchive" at bounding box center [944, 264] width 109 height 25
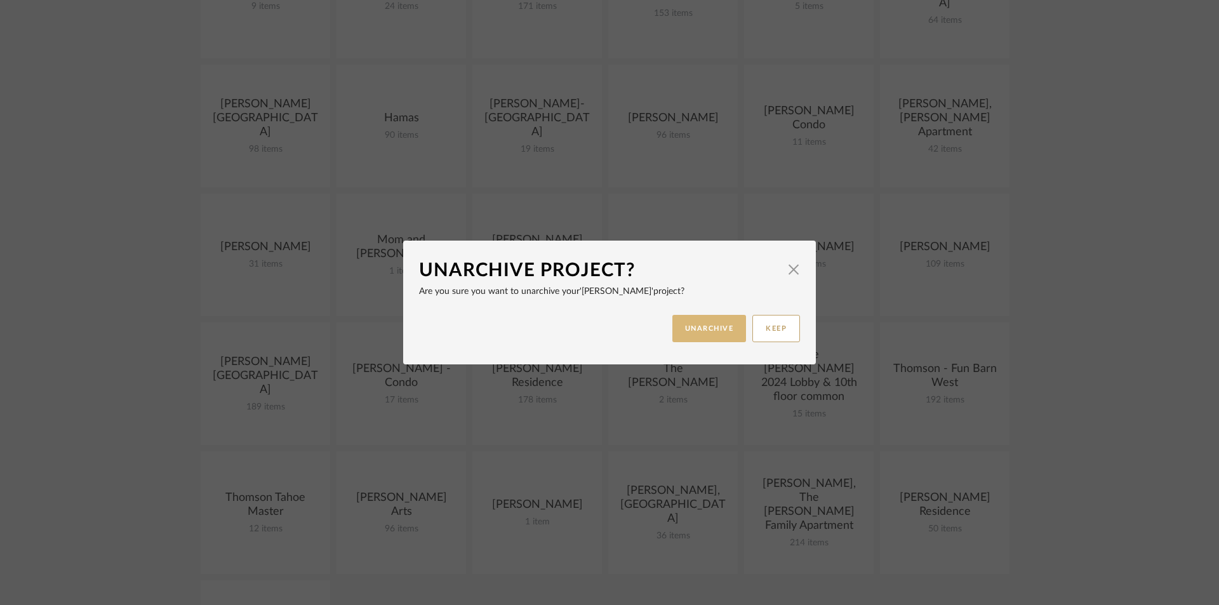
click at [723, 328] on button "UNARCHIVE" at bounding box center [710, 328] width 74 height 27
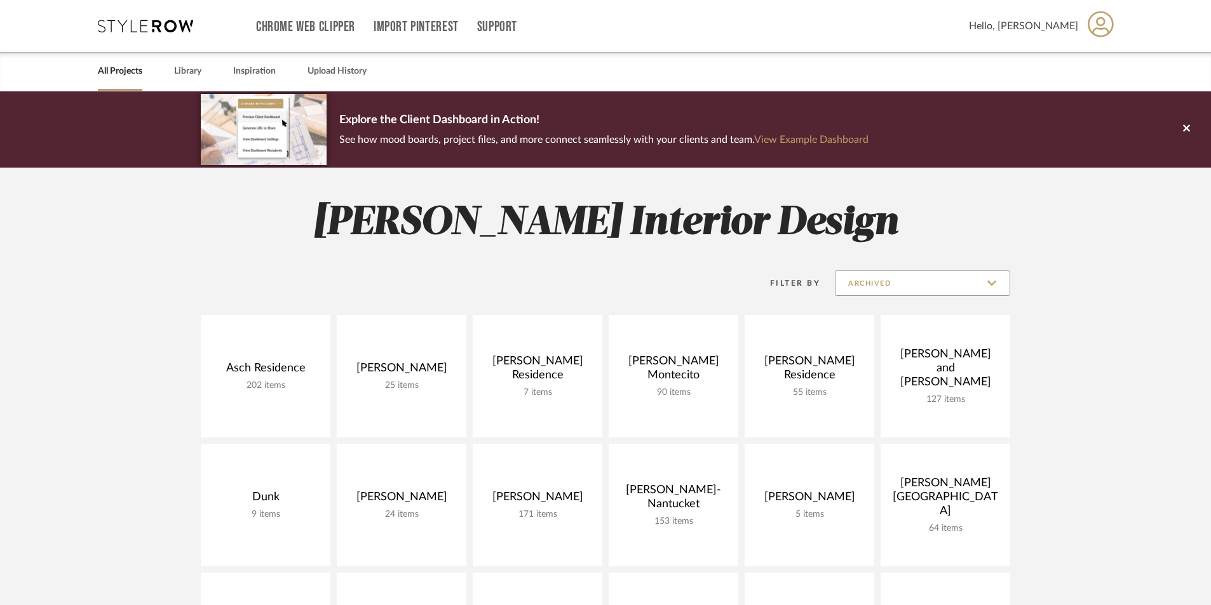
click at [913, 286] on input "Archived" at bounding box center [922, 283] width 175 height 25
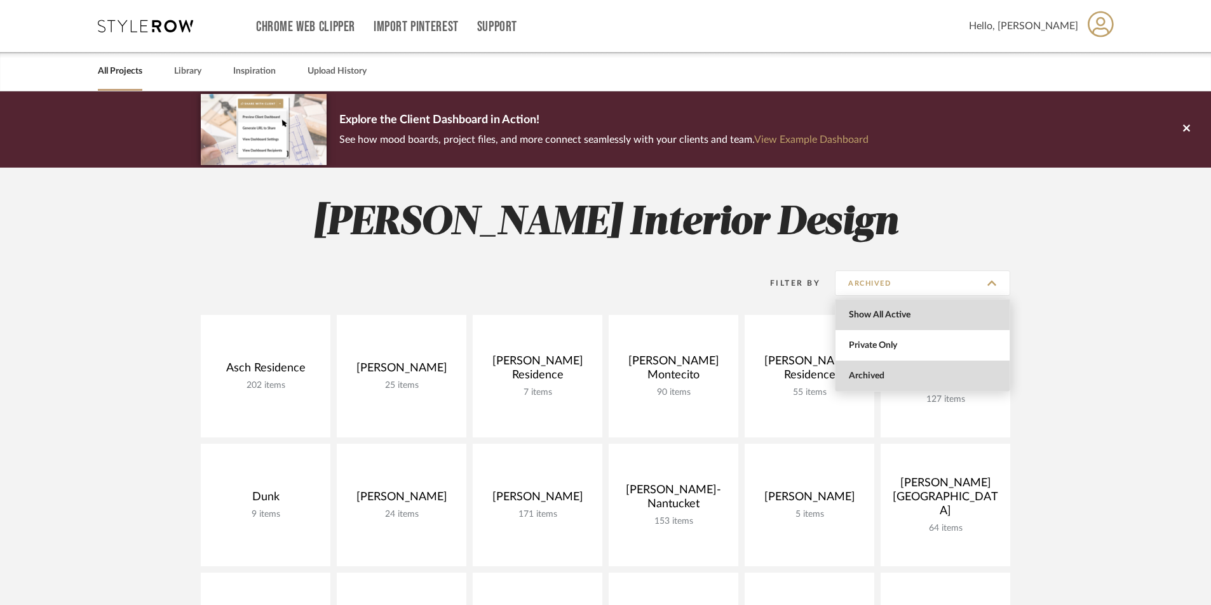
click at [904, 312] on span "Show All Active" at bounding box center [924, 315] width 151 height 11
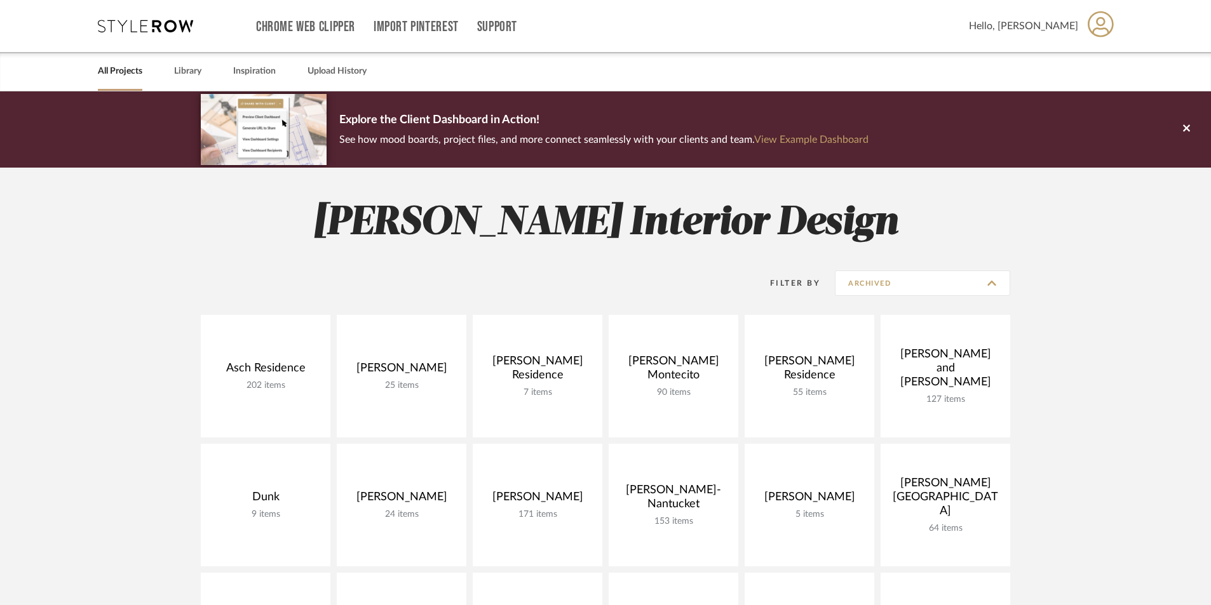
type input "Show All Active"
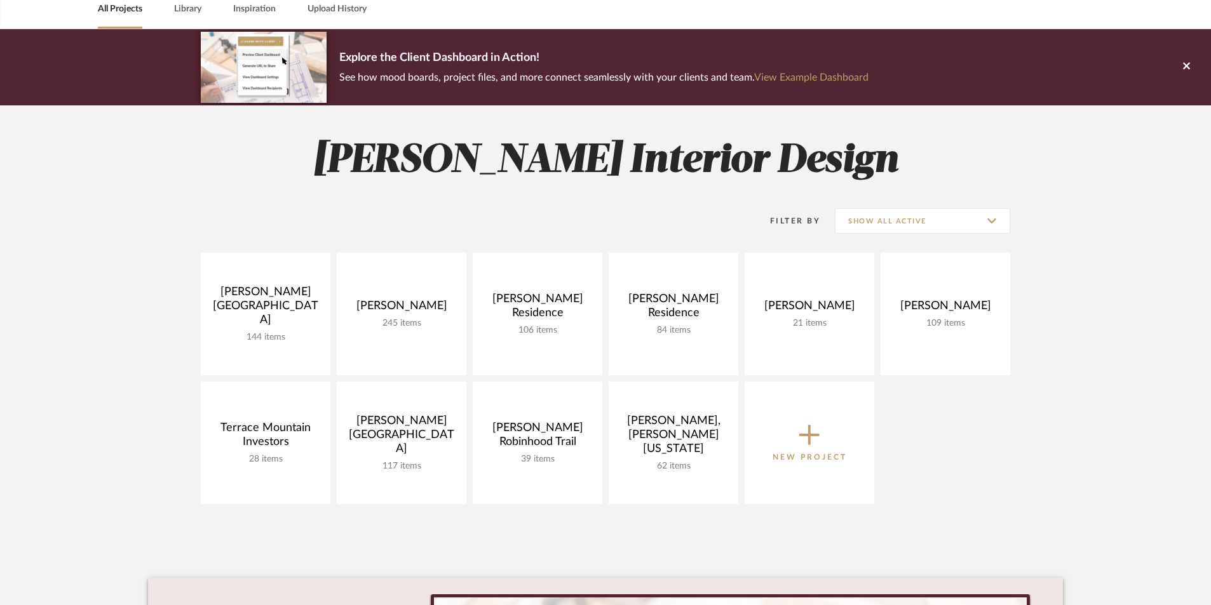
scroll to position [127, 0]
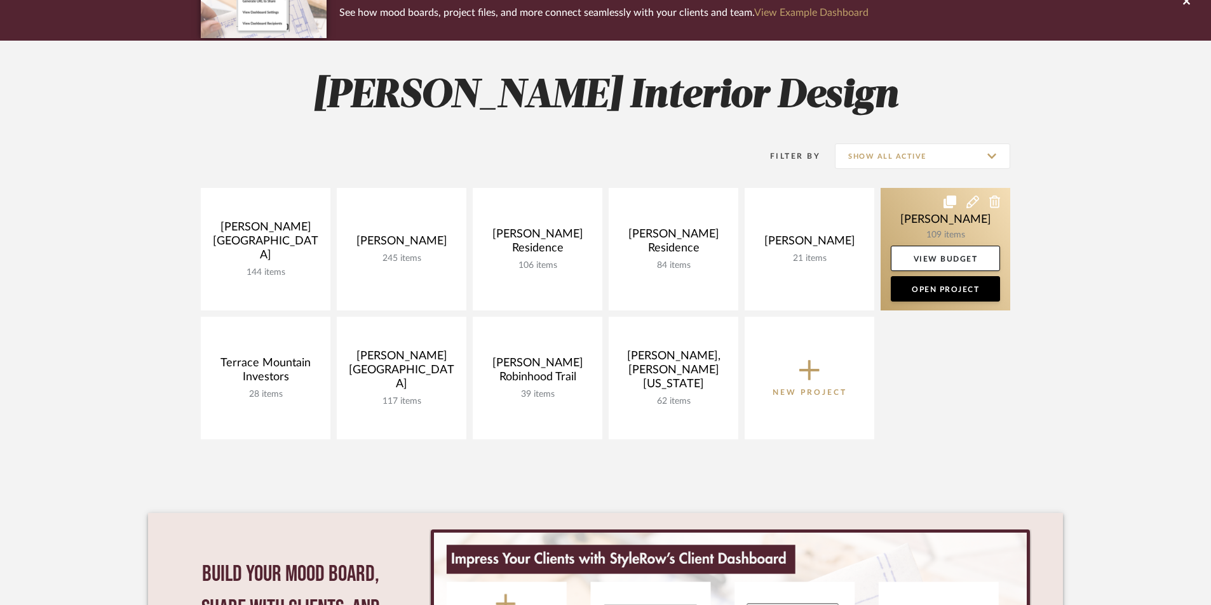
click at [934, 227] on link at bounding box center [945, 249] width 130 height 123
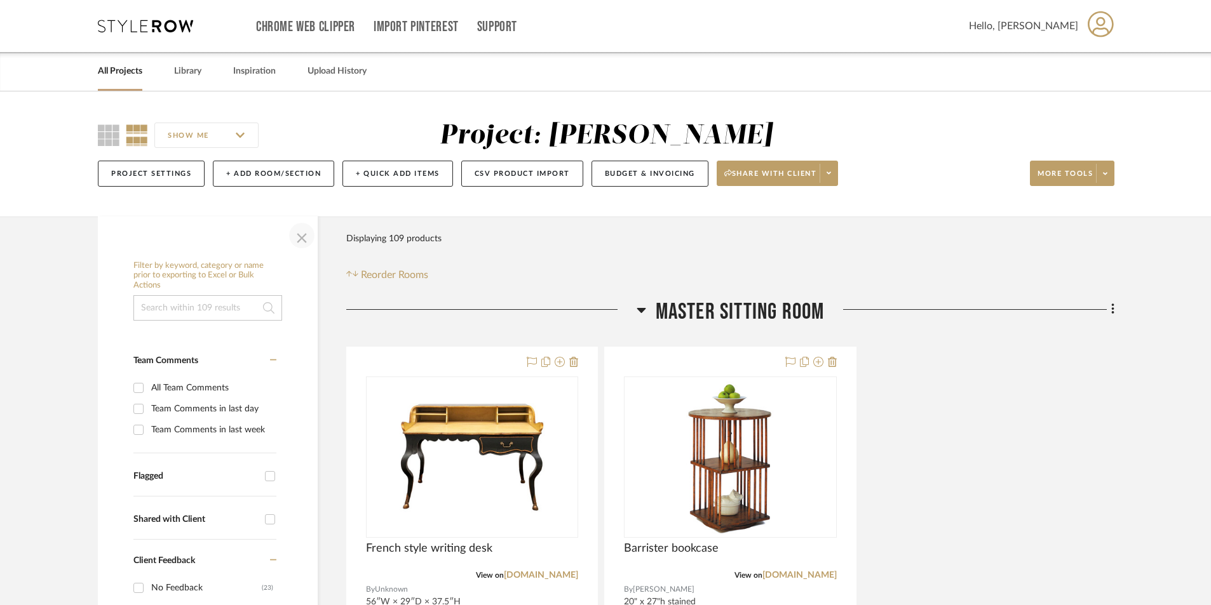
click at [297, 242] on span "button" at bounding box center [301, 235] width 30 height 30
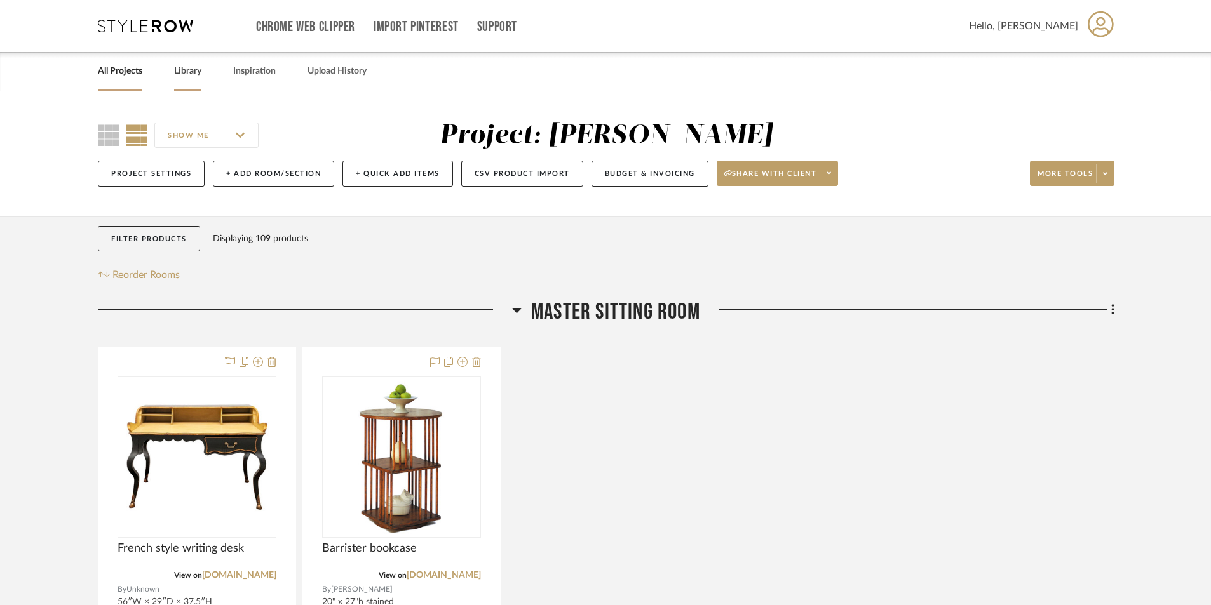
click at [180, 72] on link "Library" at bounding box center [187, 71] width 27 height 17
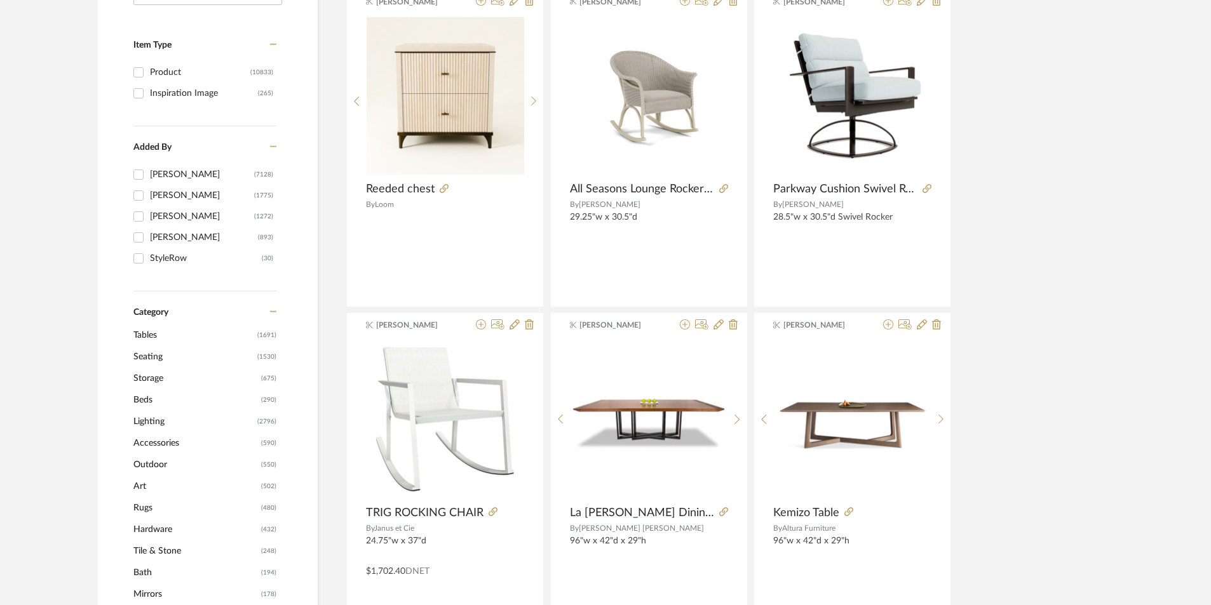
click at [140, 357] on span "Seating" at bounding box center [193, 357] width 121 height 22
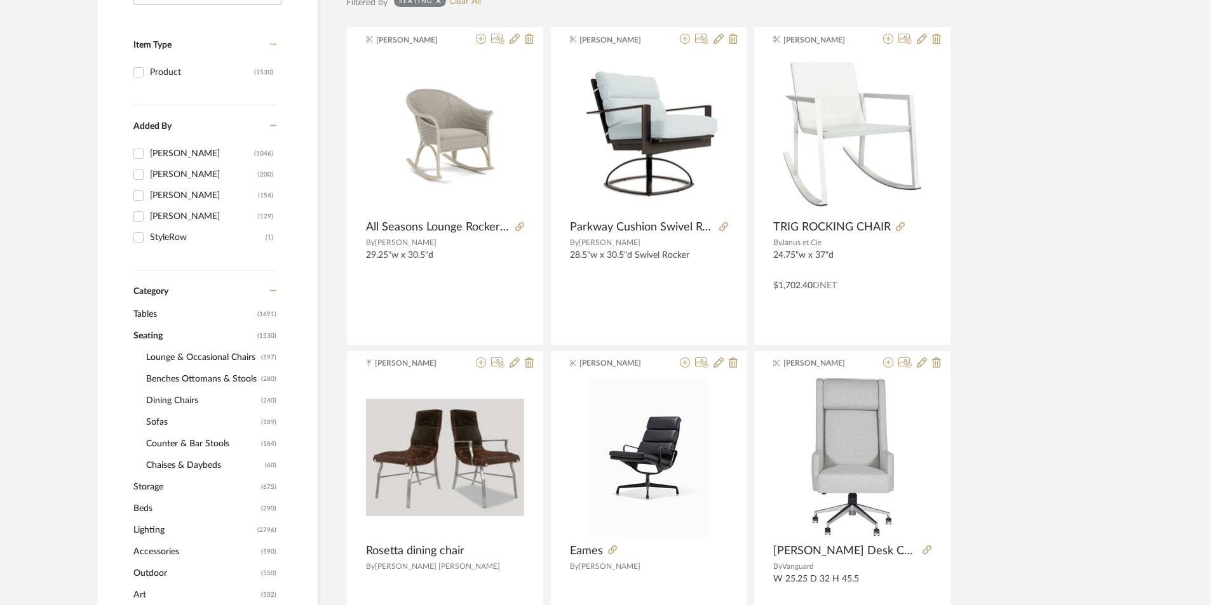
click at [154, 423] on span "Sofas" at bounding box center [202, 423] width 112 height 22
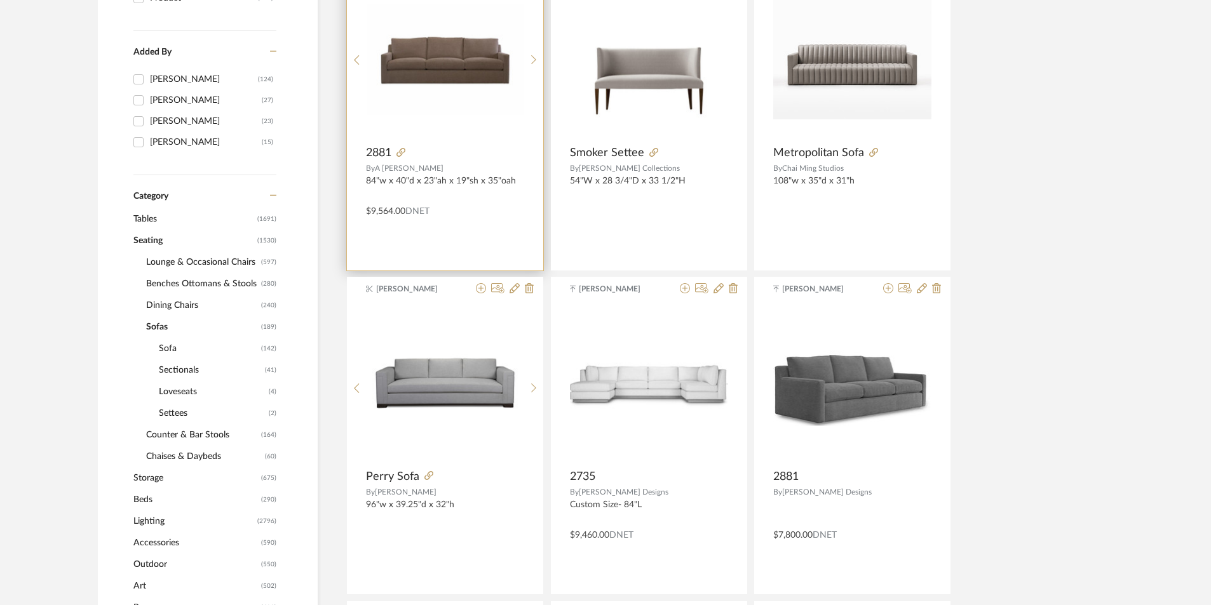
scroll to position [83, 0]
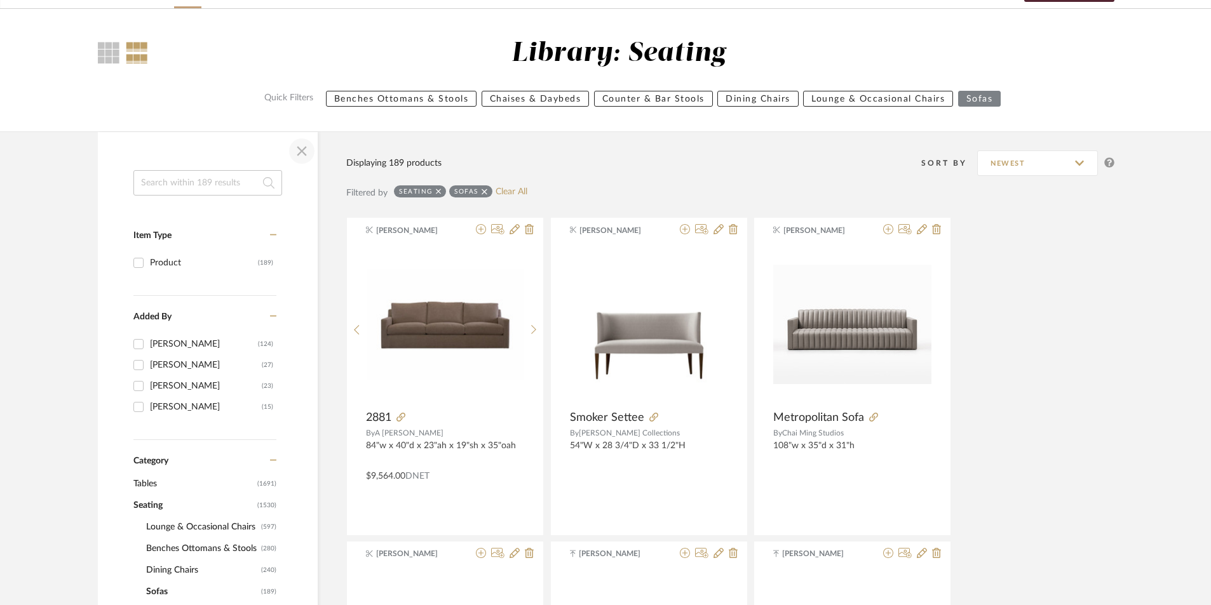
click at [307, 153] on span "button" at bounding box center [301, 151] width 30 height 30
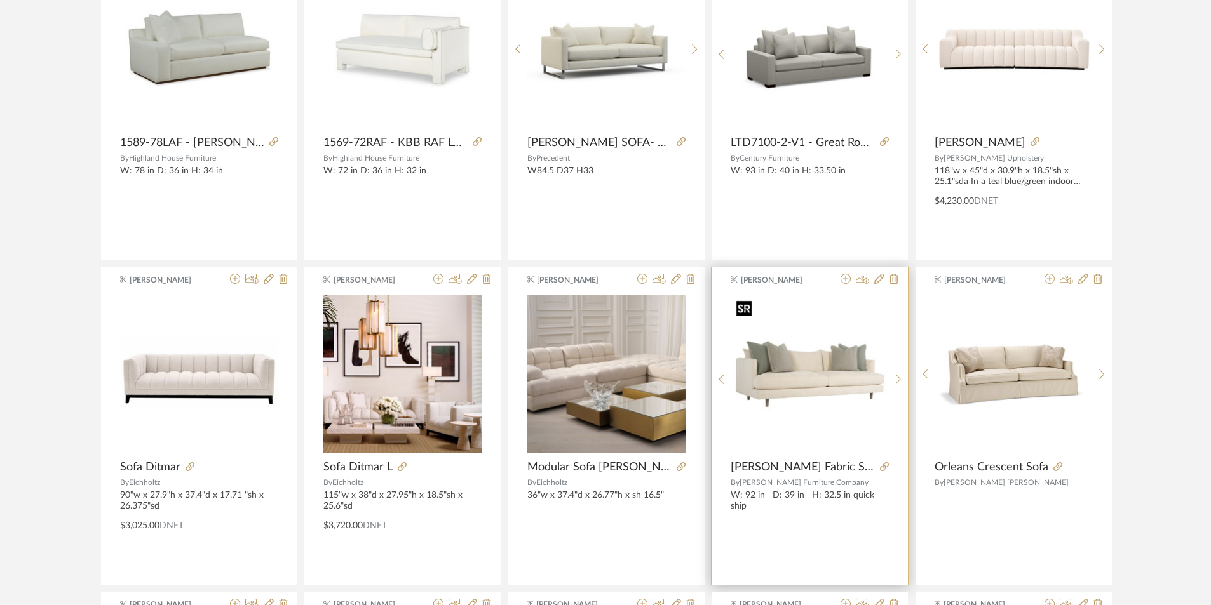
scroll to position [1416, 0]
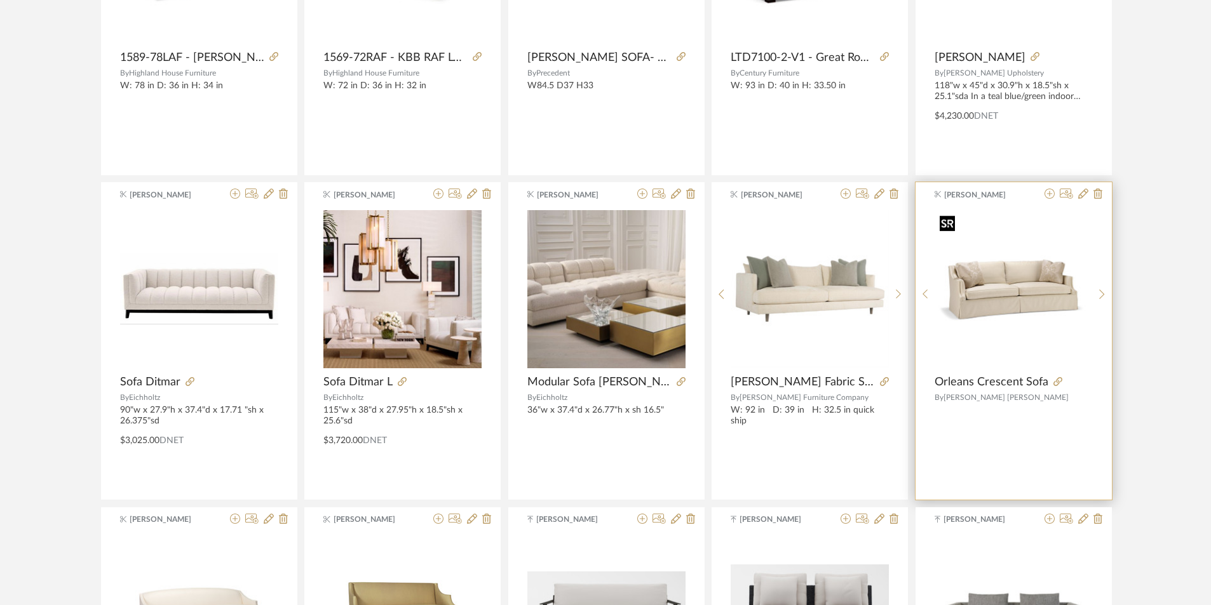
click at [1015, 311] on img "0" at bounding box center [1013, 289] width 158 height 158
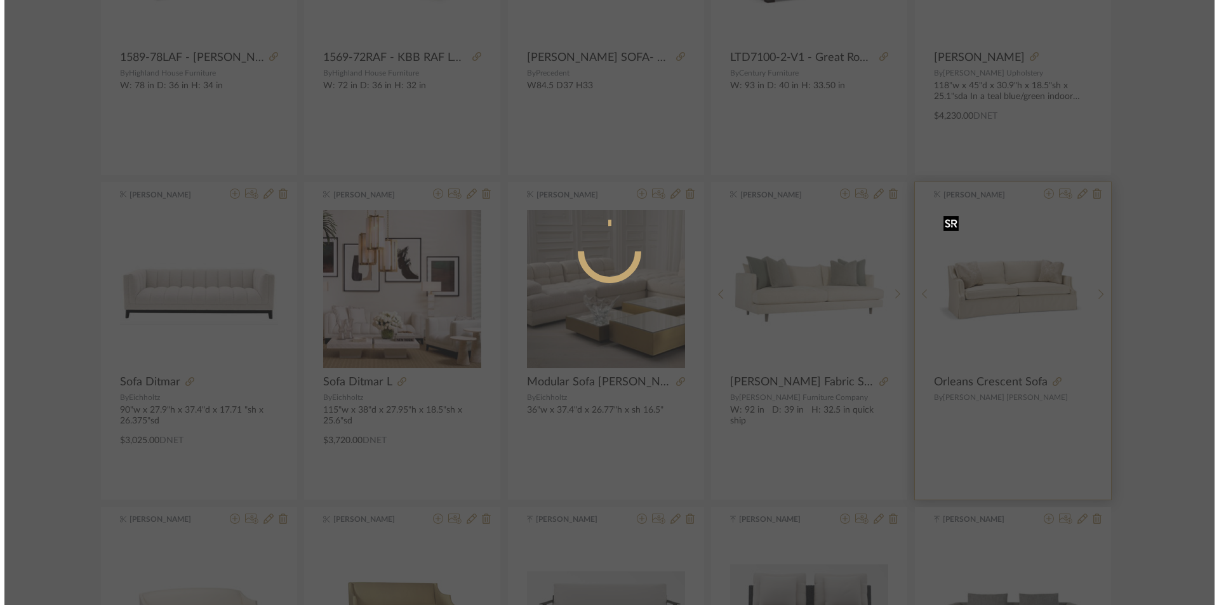
scroll to position [0, 0]
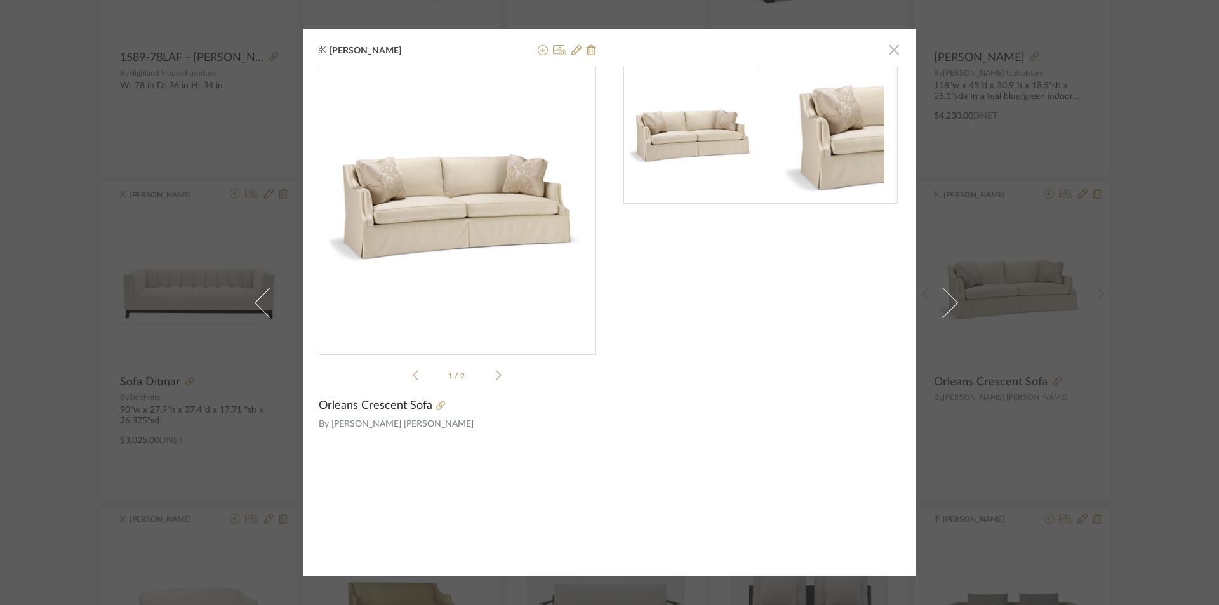
click at [885, 48] on span "button" at bounding box center [894, 49] width 25 height 25
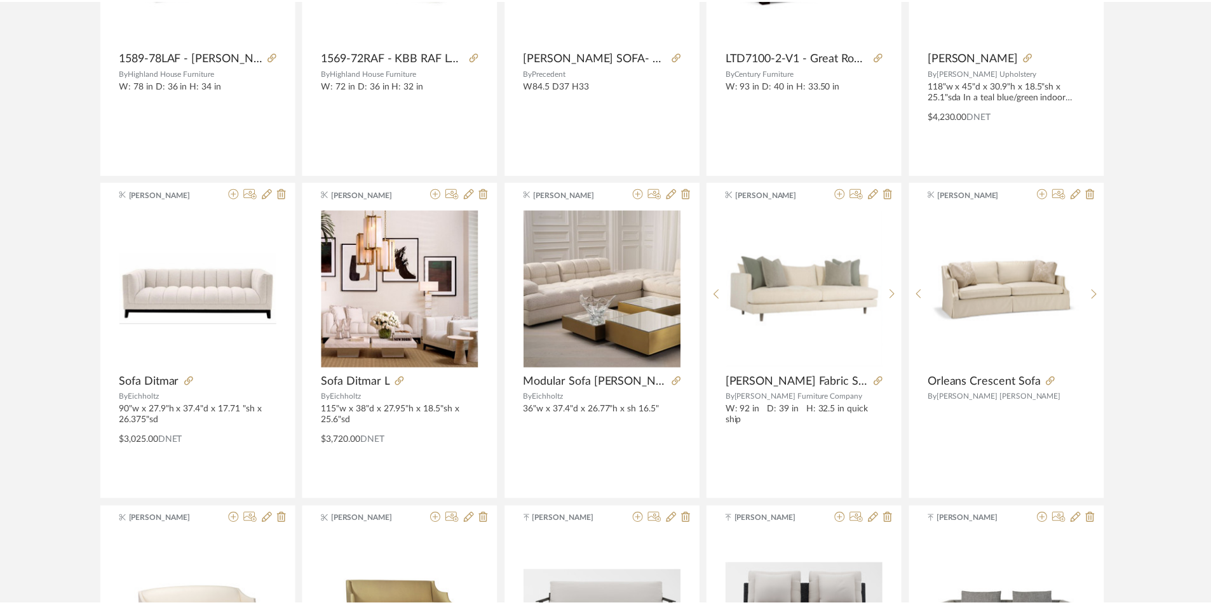
scroll to position [1416, 0]
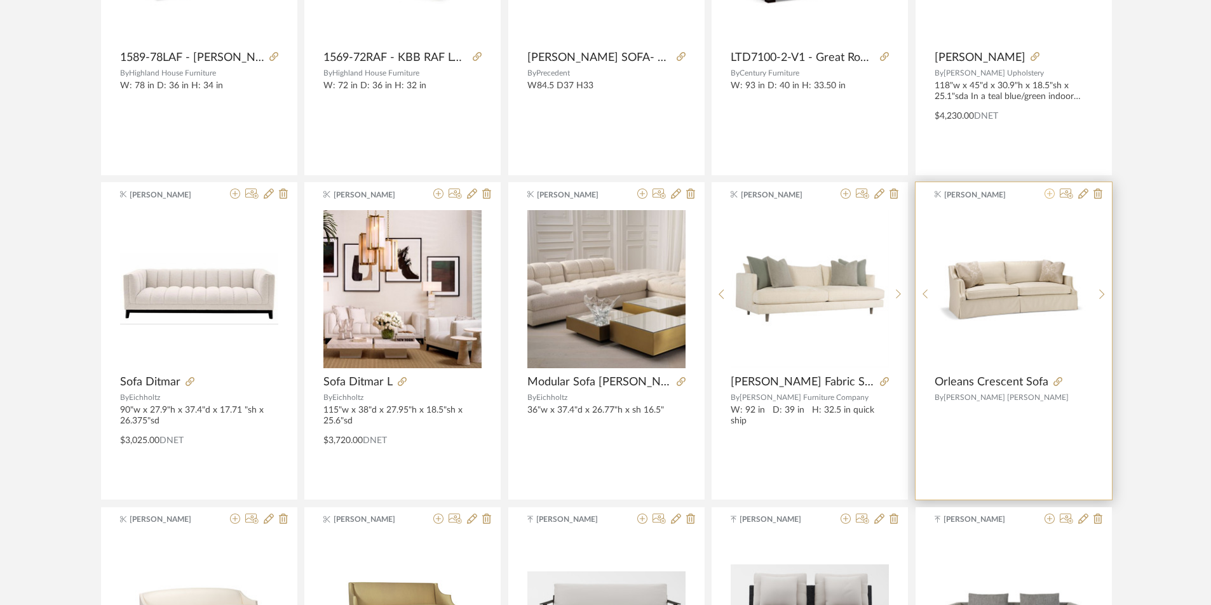
click at [1051, 195] on icon at bounding box center [1049, 194] width 10 height 10
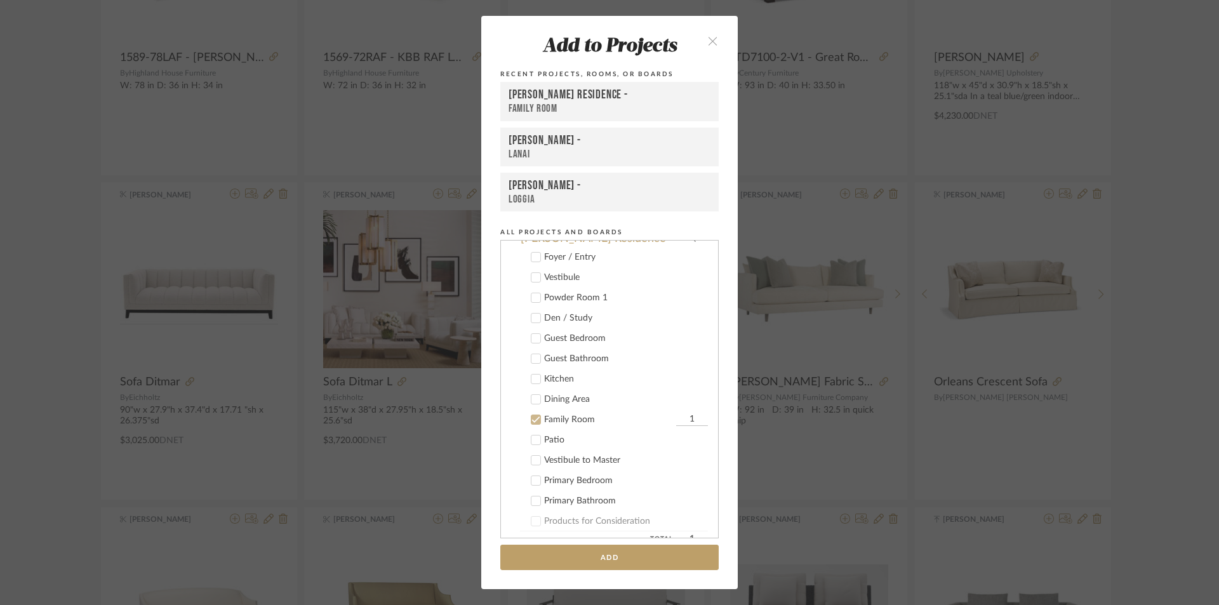
scroll to position [84, 0]
click at [533, 443] on icon at bounding box center [536, 442] width 9 height 9
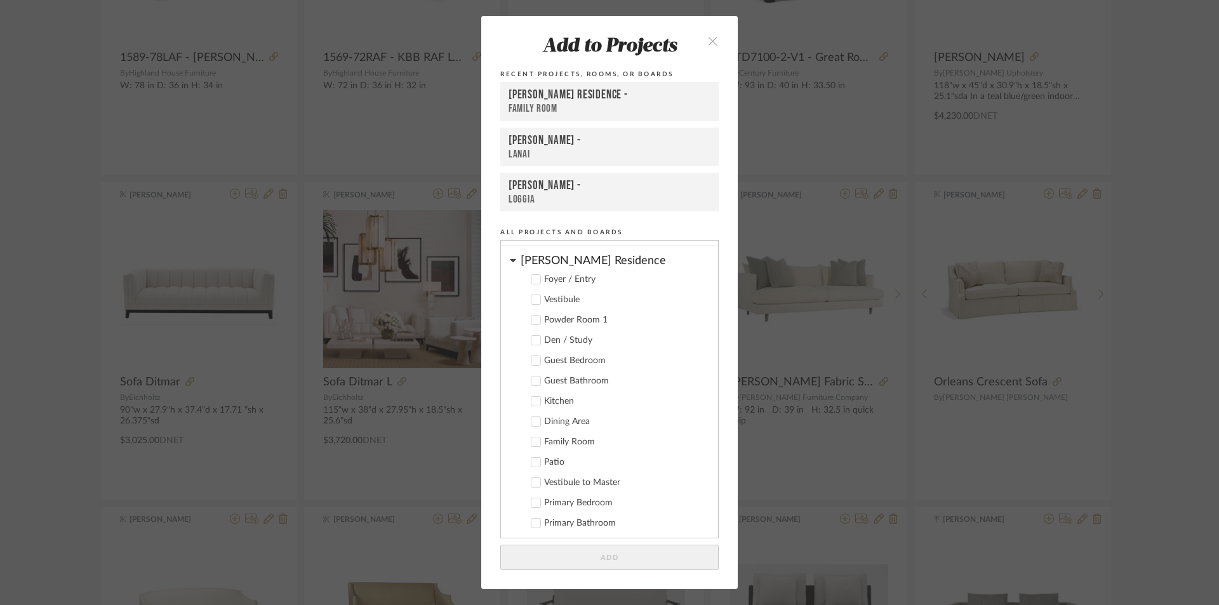
click at [510, 261] on icon at bounding box center [513, 260] width 6 height 3
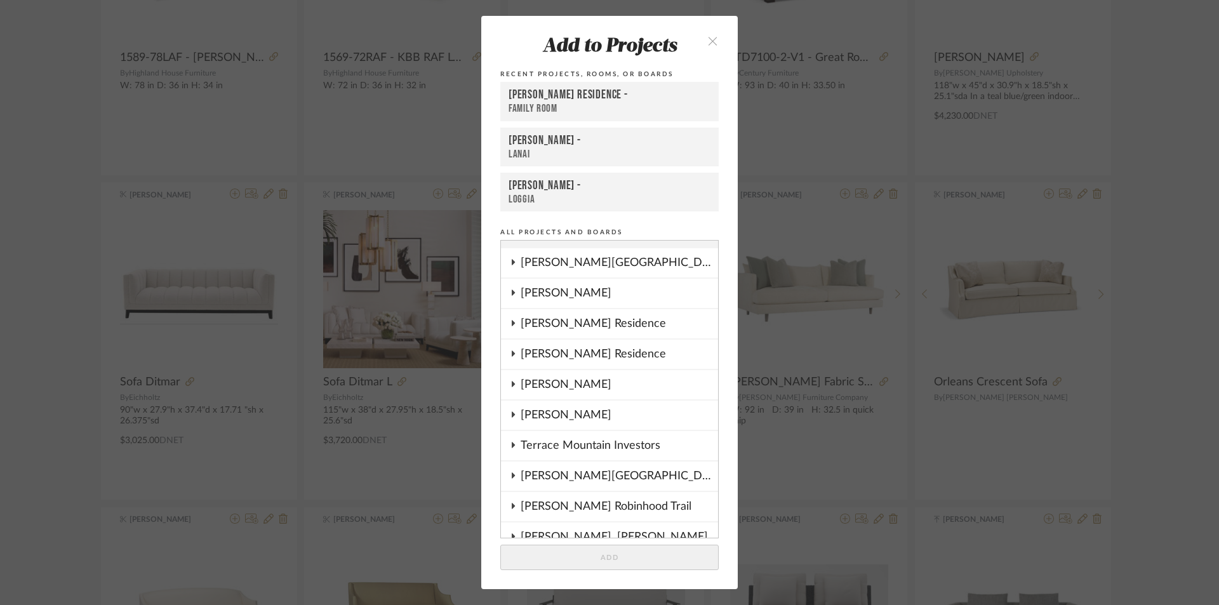
scroll to position [11, 0]
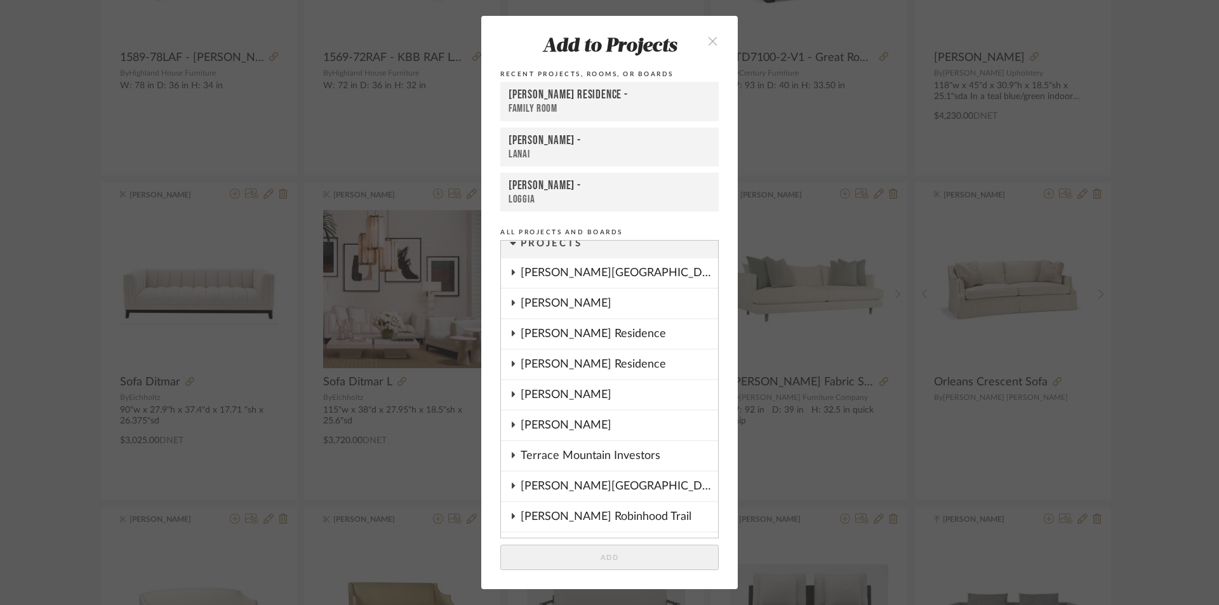
click at [512, 424] on icon at bounding box center [513, 425] width 3 height 6
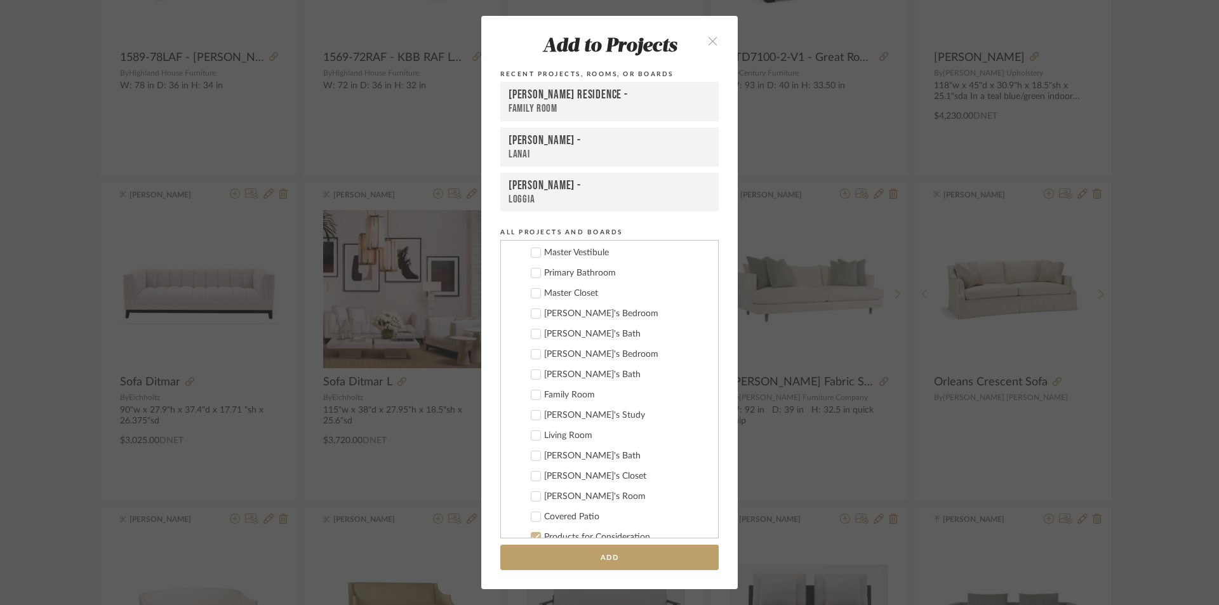
scroll to position [265, 0]
click at [532, 414] on icon at bounding box center [536, 413] width 9 height 9
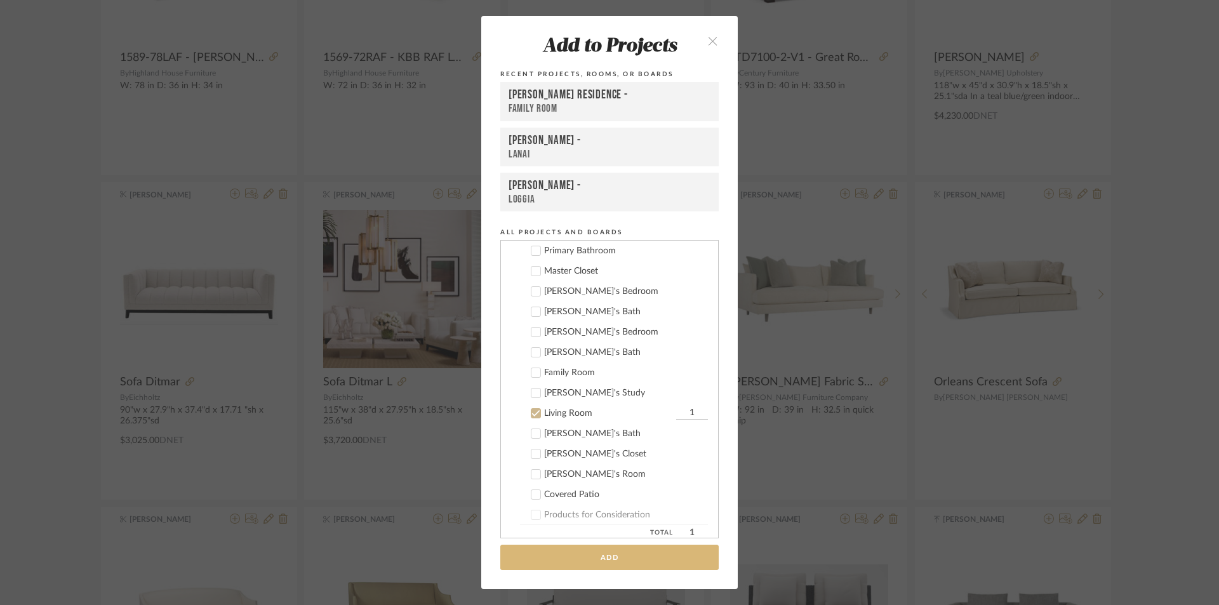
click at [603, 562] on button "Add" at bounding box center [609, 558] width 218 height 26
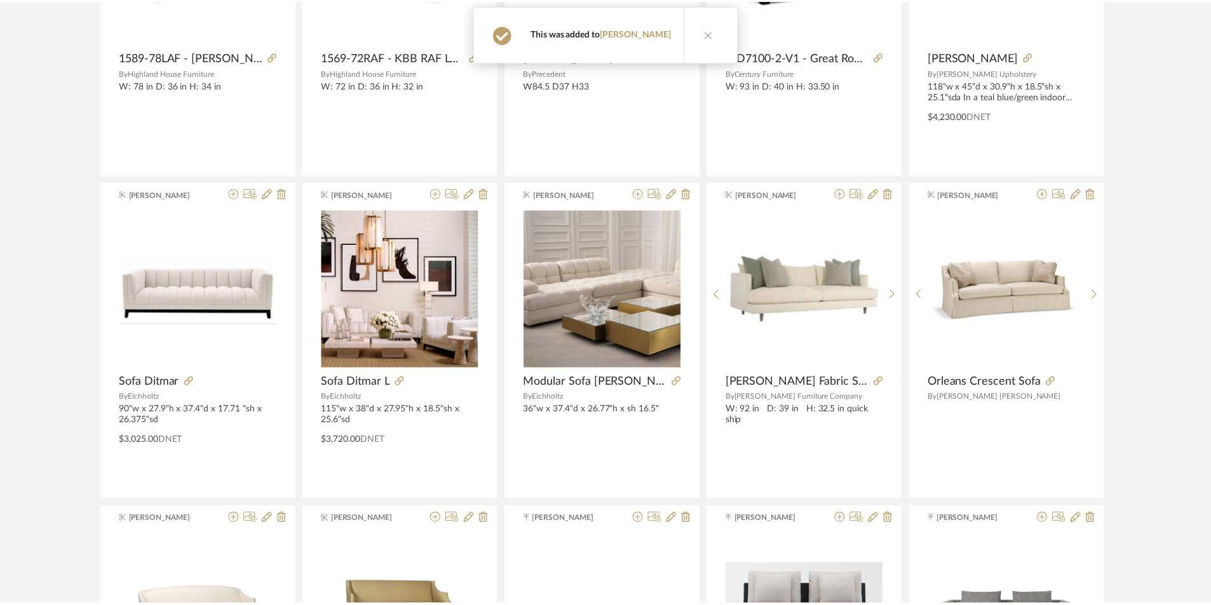
scroll to position [1416, 0]
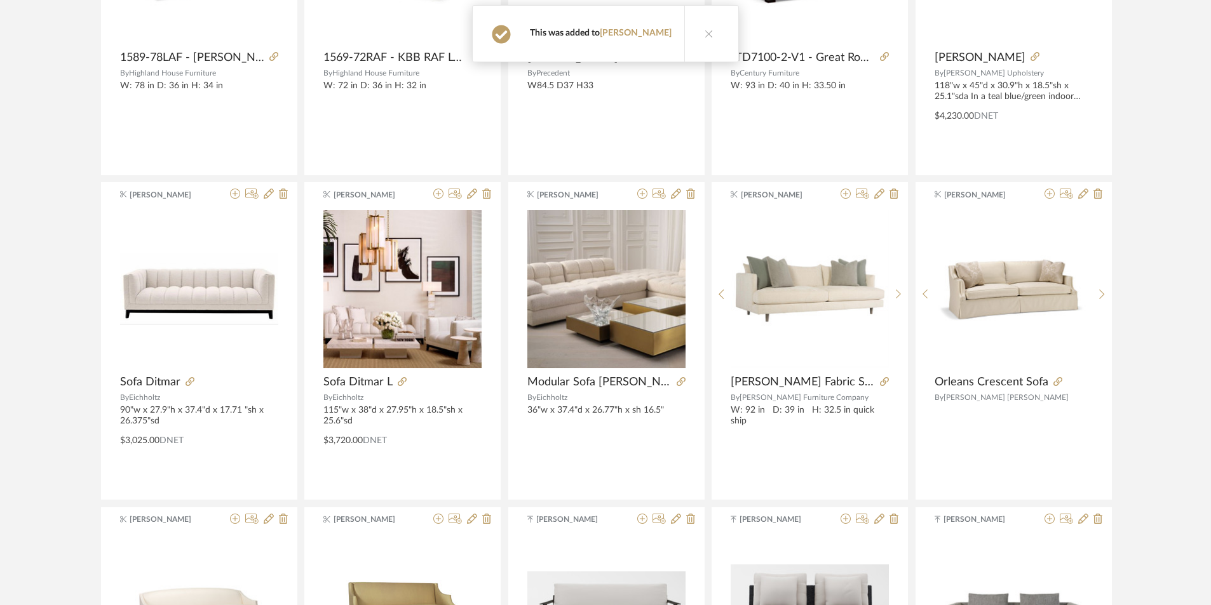
click at [696, 32] on button at bounding box center [708, 34] width 49 height 56
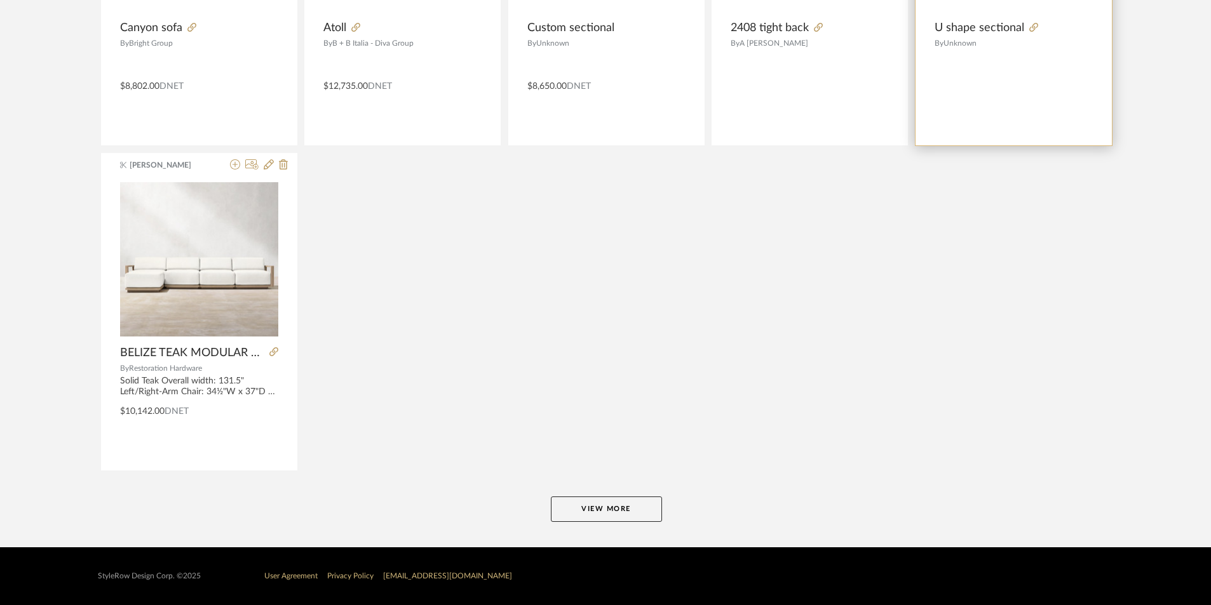
scroll to position [2421, 0]
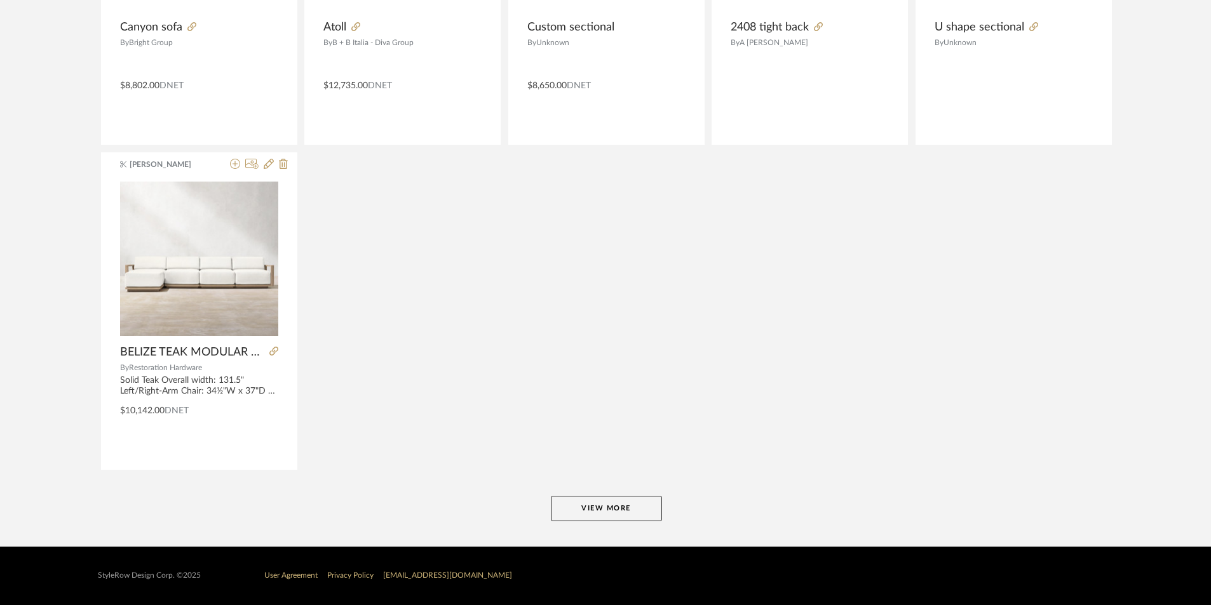
click at [595, 516] on button "View More" at bounding box center [606, 508] width 111 height 25
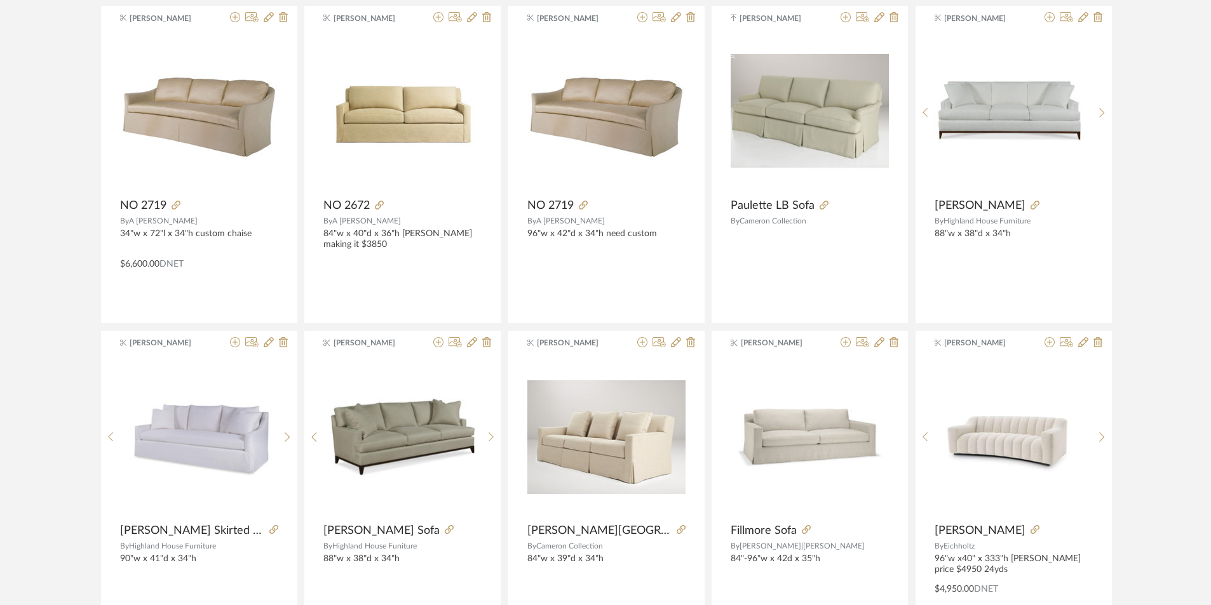
scroll to position [3564, 0]
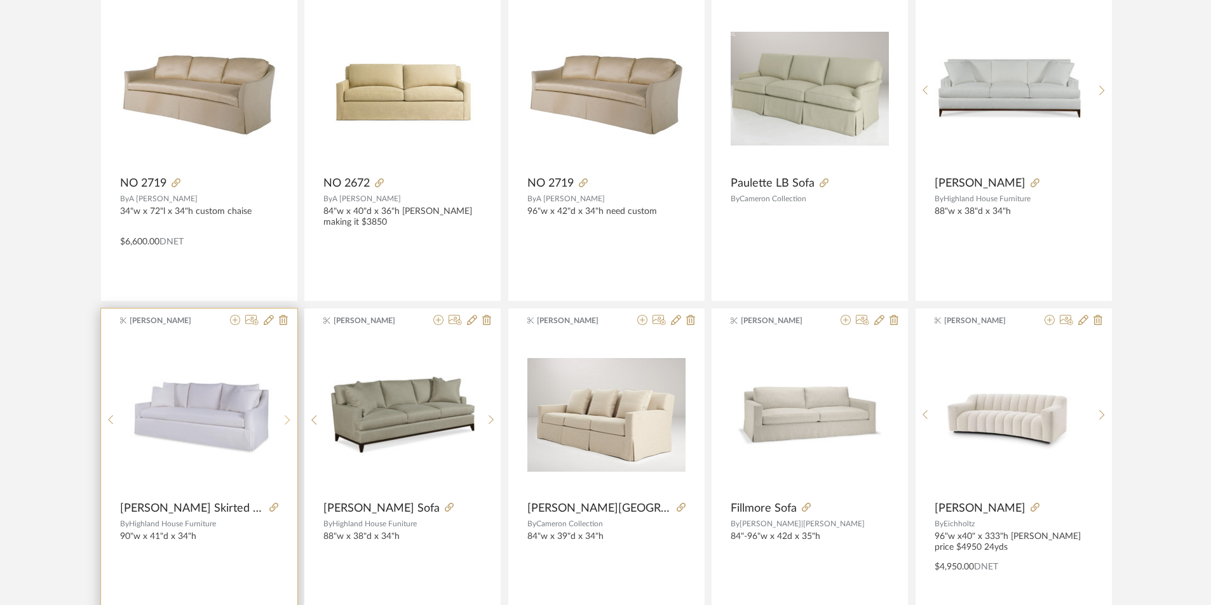
click at [288, 424] on icon at bounding box center [288, 420] width 6 height 11
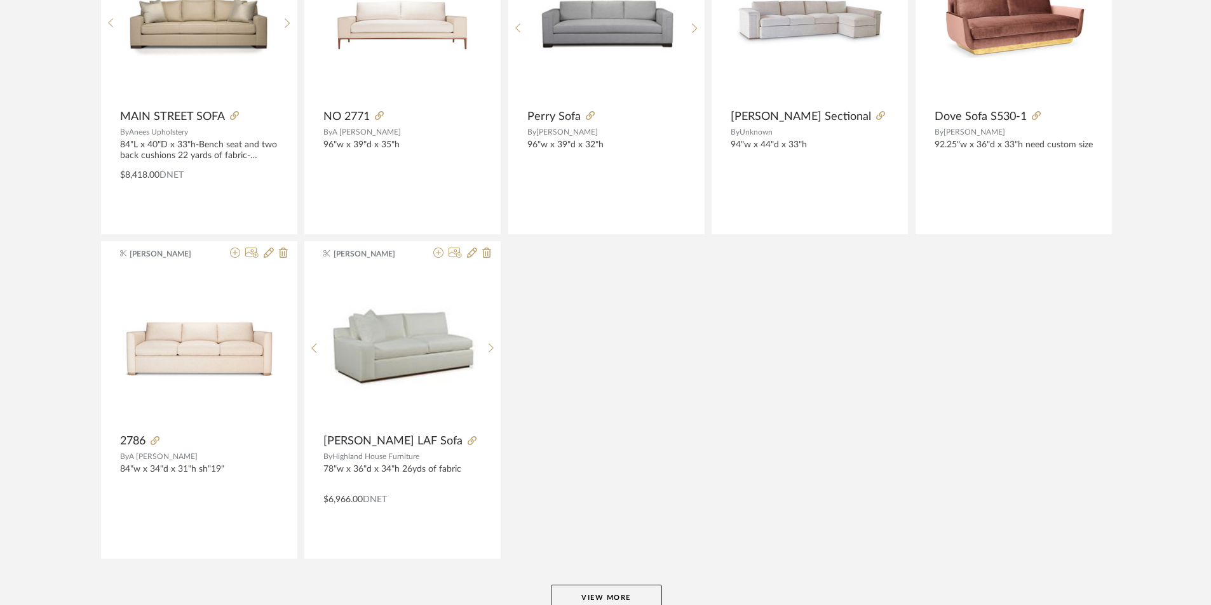
scroll to position [4644, 0]
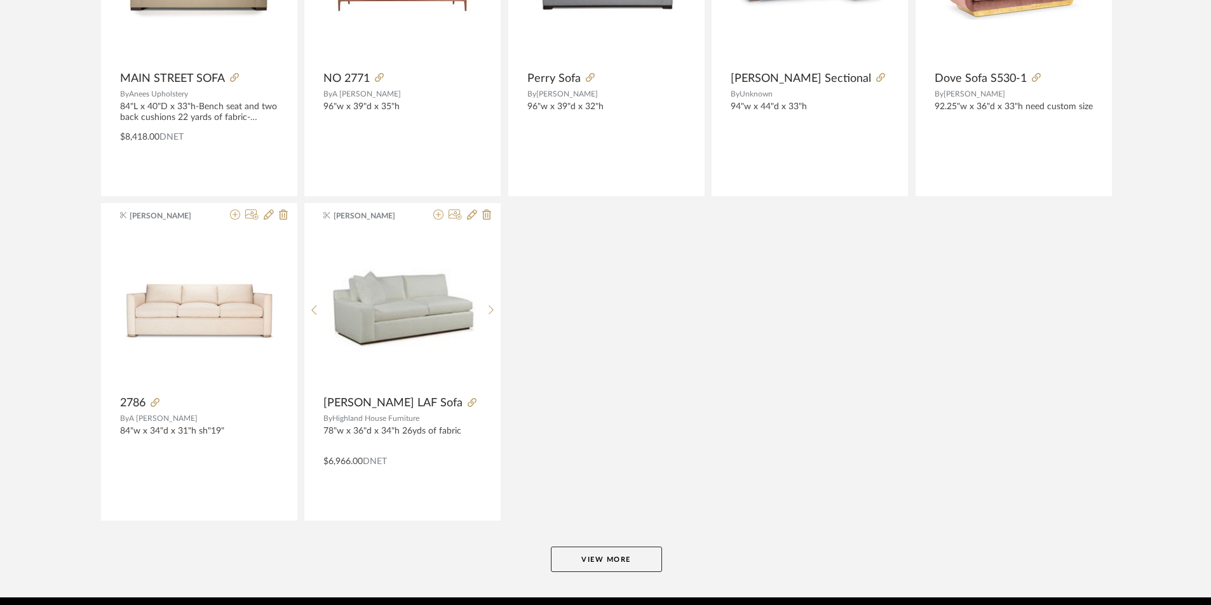
click at [582, 558] on button "View More" at bounding box center [606, 559] width 111 height 25
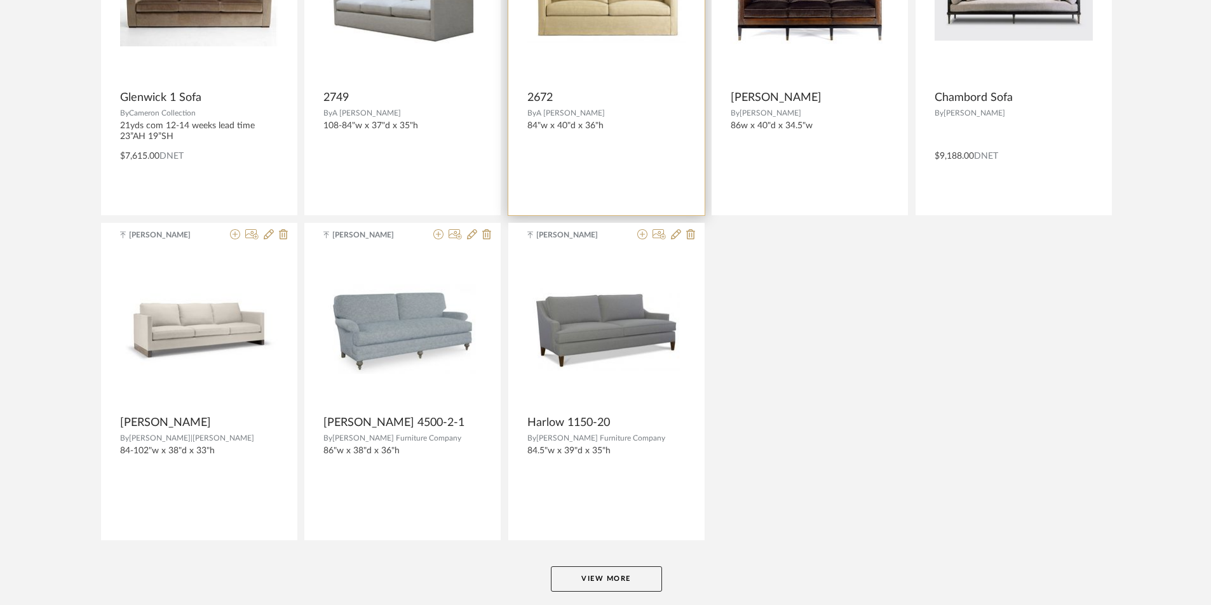
scroll to position [6931, 0]
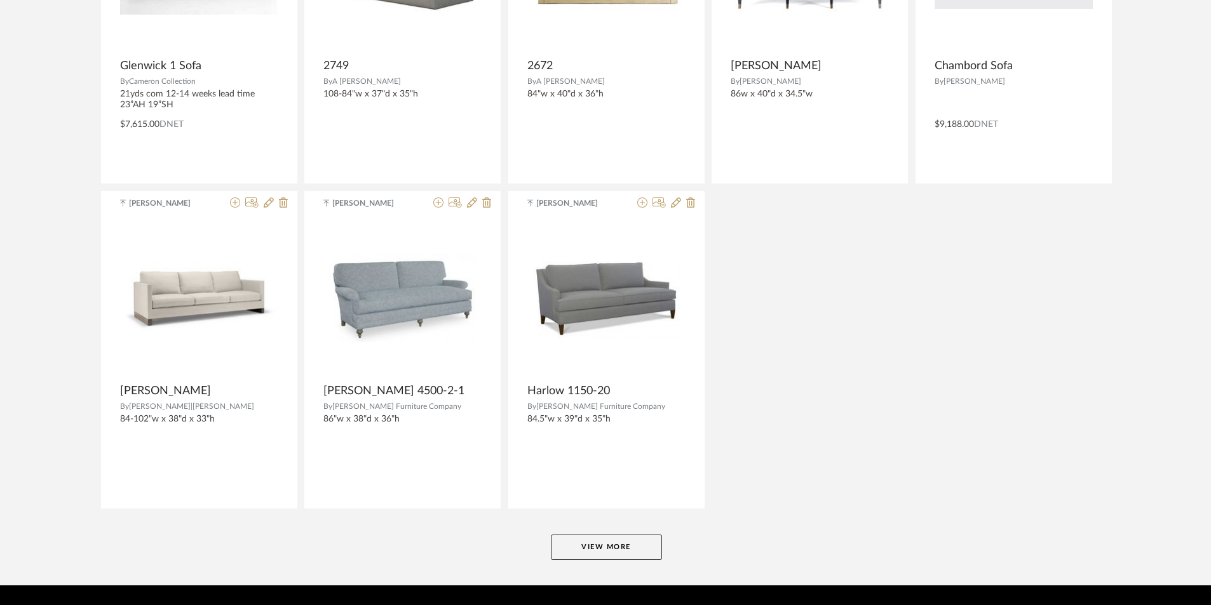
click at [592, 545] on button "View More" at bounding box center [606, 547] width 111 height 25
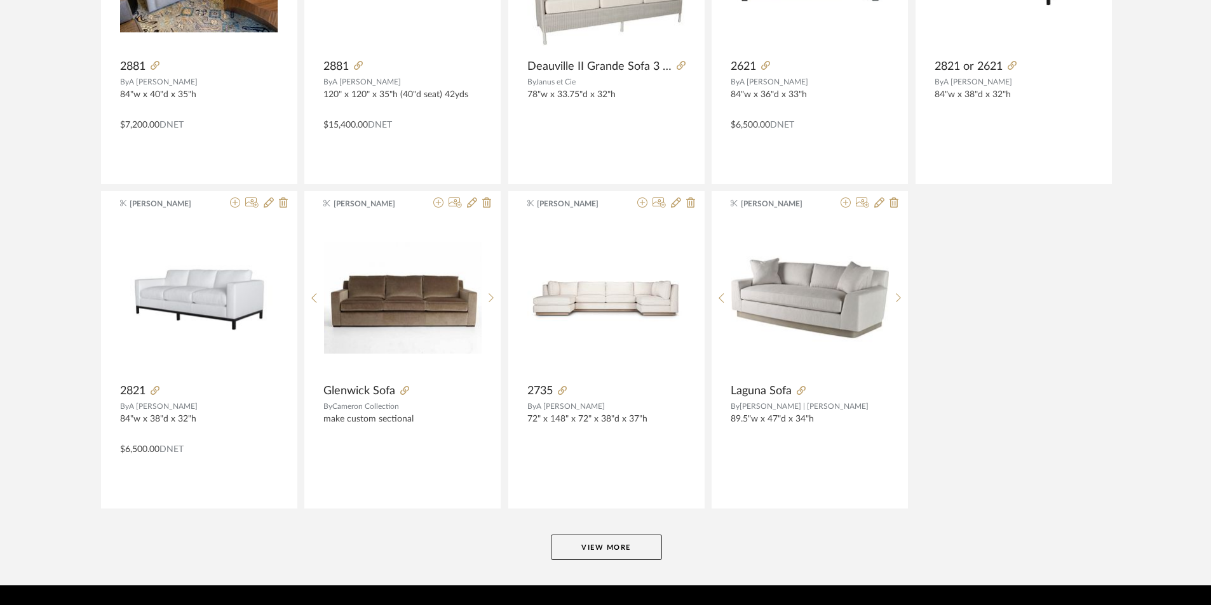
scroll to position [9217, 0]
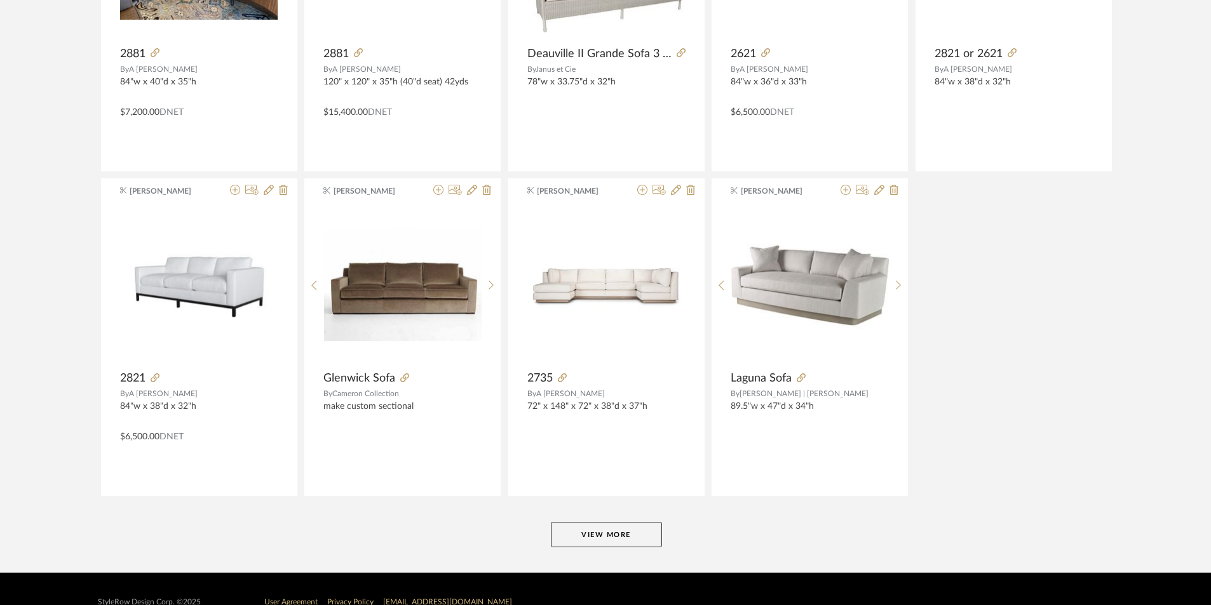
click at [625, 534] on button "View More" at bounding box center [606, 534] width 111 height 25
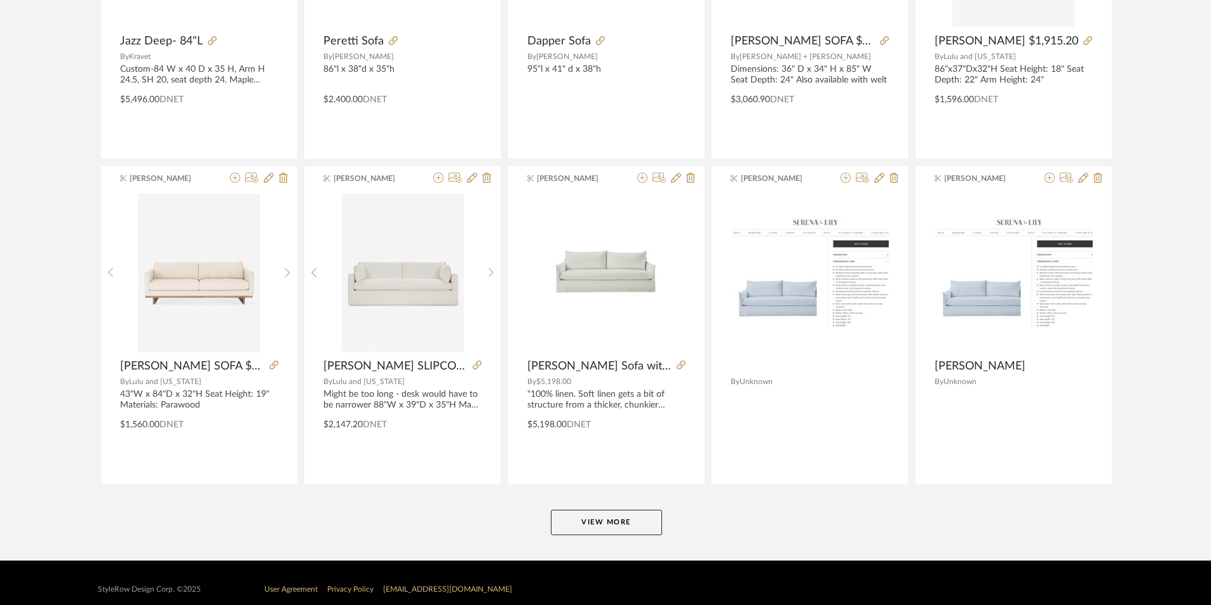
scroll to position [11518, 0]
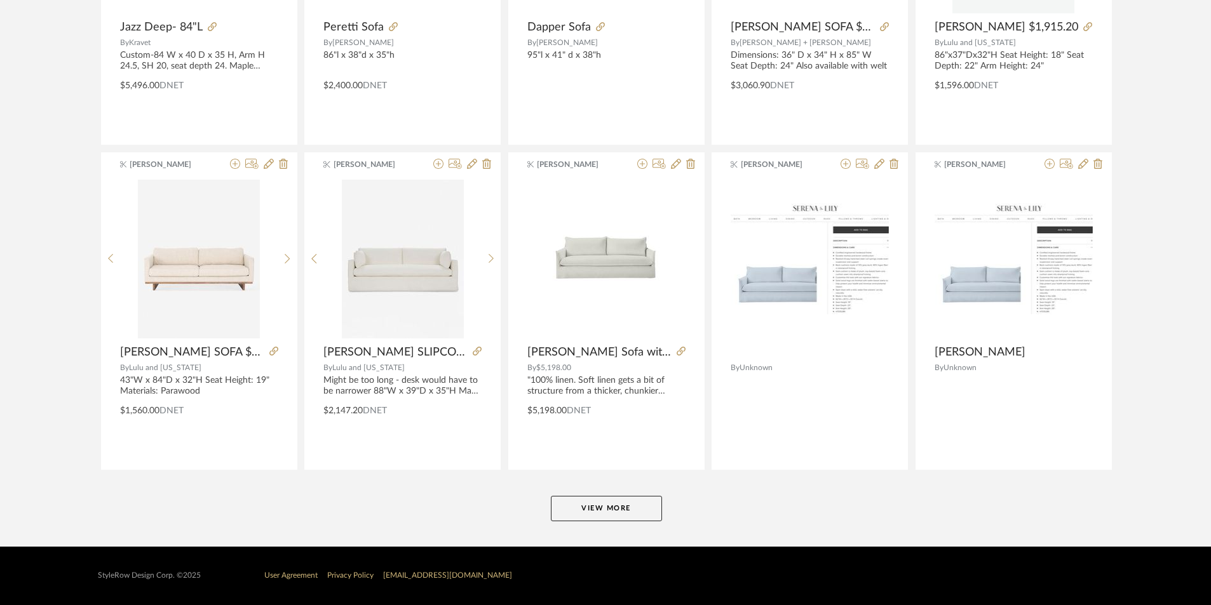
click at [600, 509] on button "View More" at bounding box center [606, 508] width 111 height 25
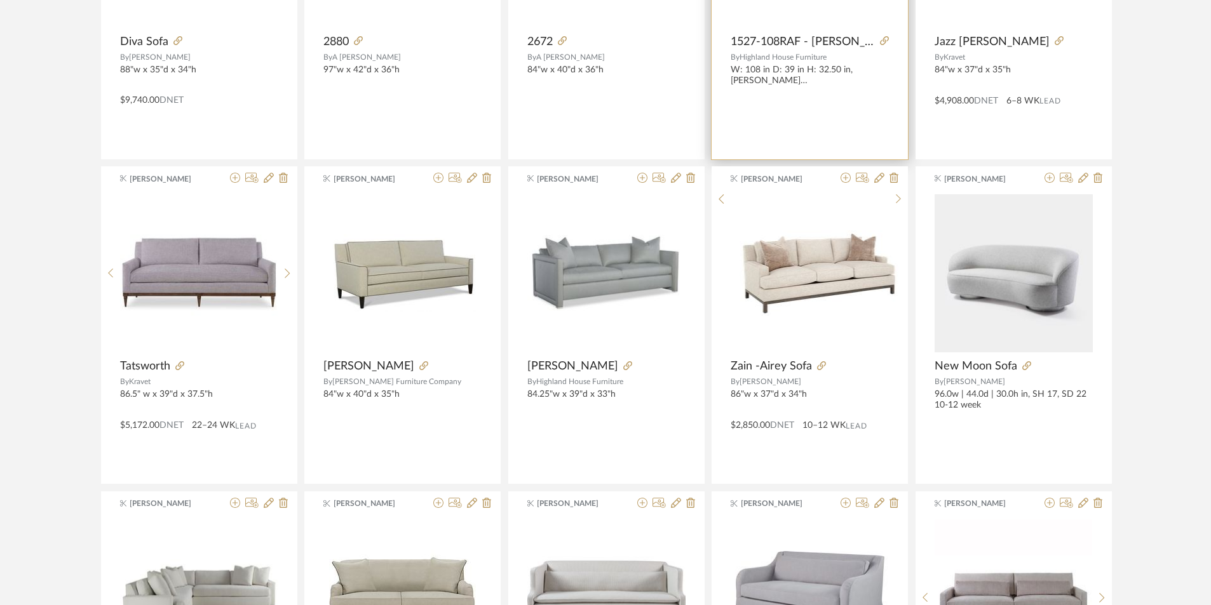
scroll to position [10465, 0]
